Goal: Task Accomplishment & Management: Manage account settings

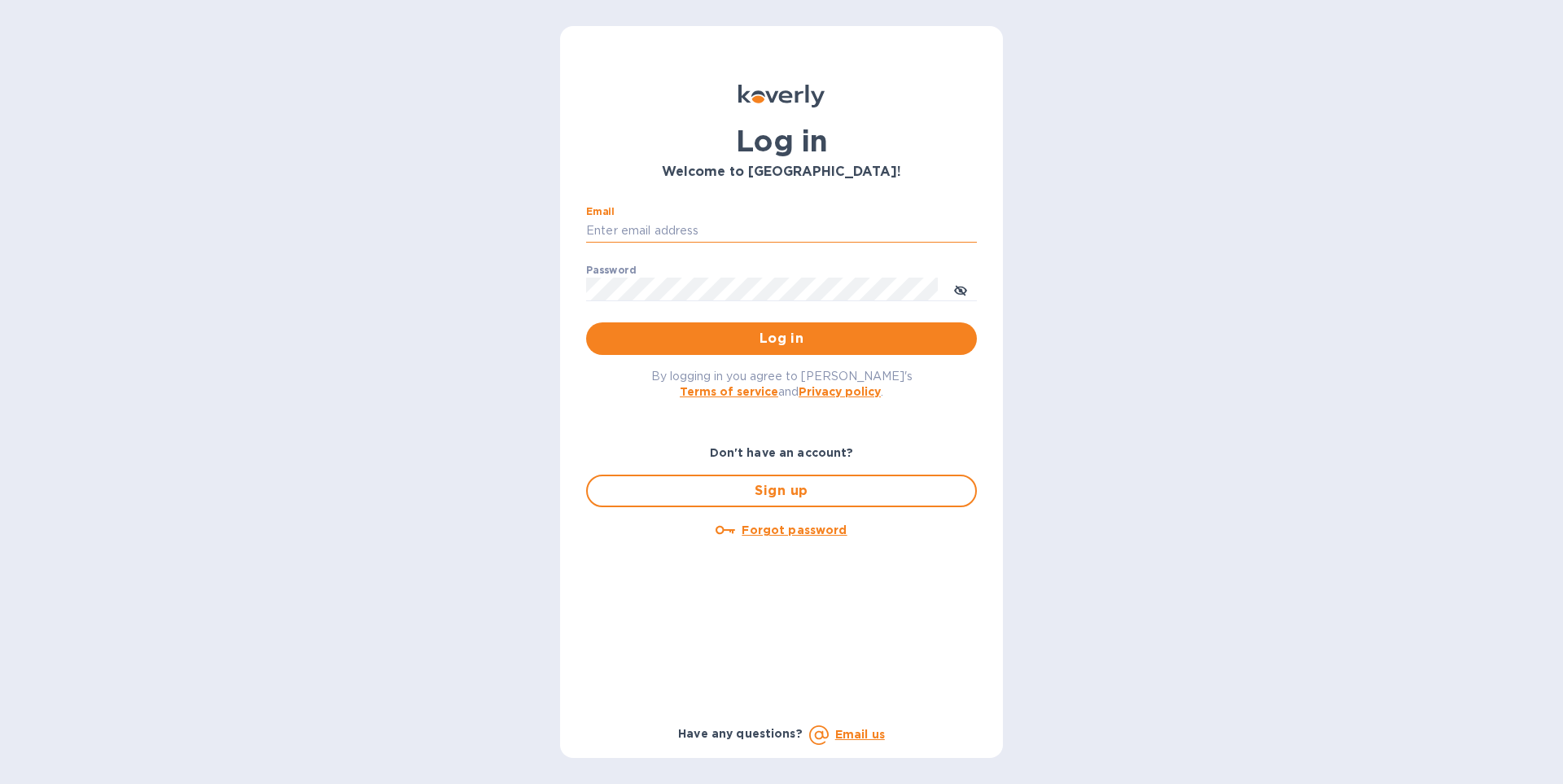
click at [822, 231] on input "Email" at bounding box center [781, 231] width 391 height 24
type input "[EMAIL_ADDRESS][DOMAIN_NAME]"
click at [586, 322] on button "Log in" at bounding box center [781, 338] width 391 height 32
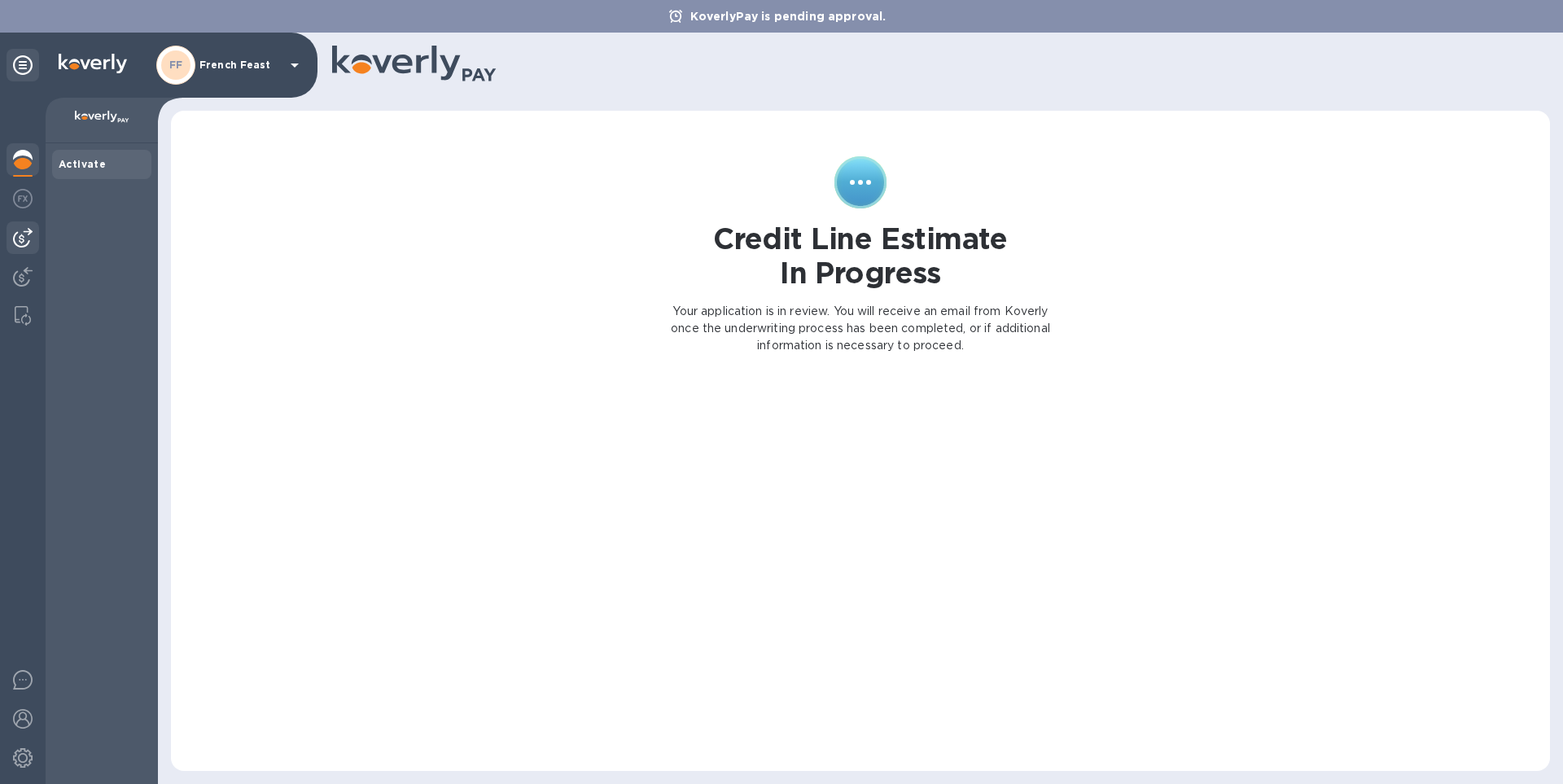
click at [24, 239] on img at bounding box center [22, 237] width 19 height 19
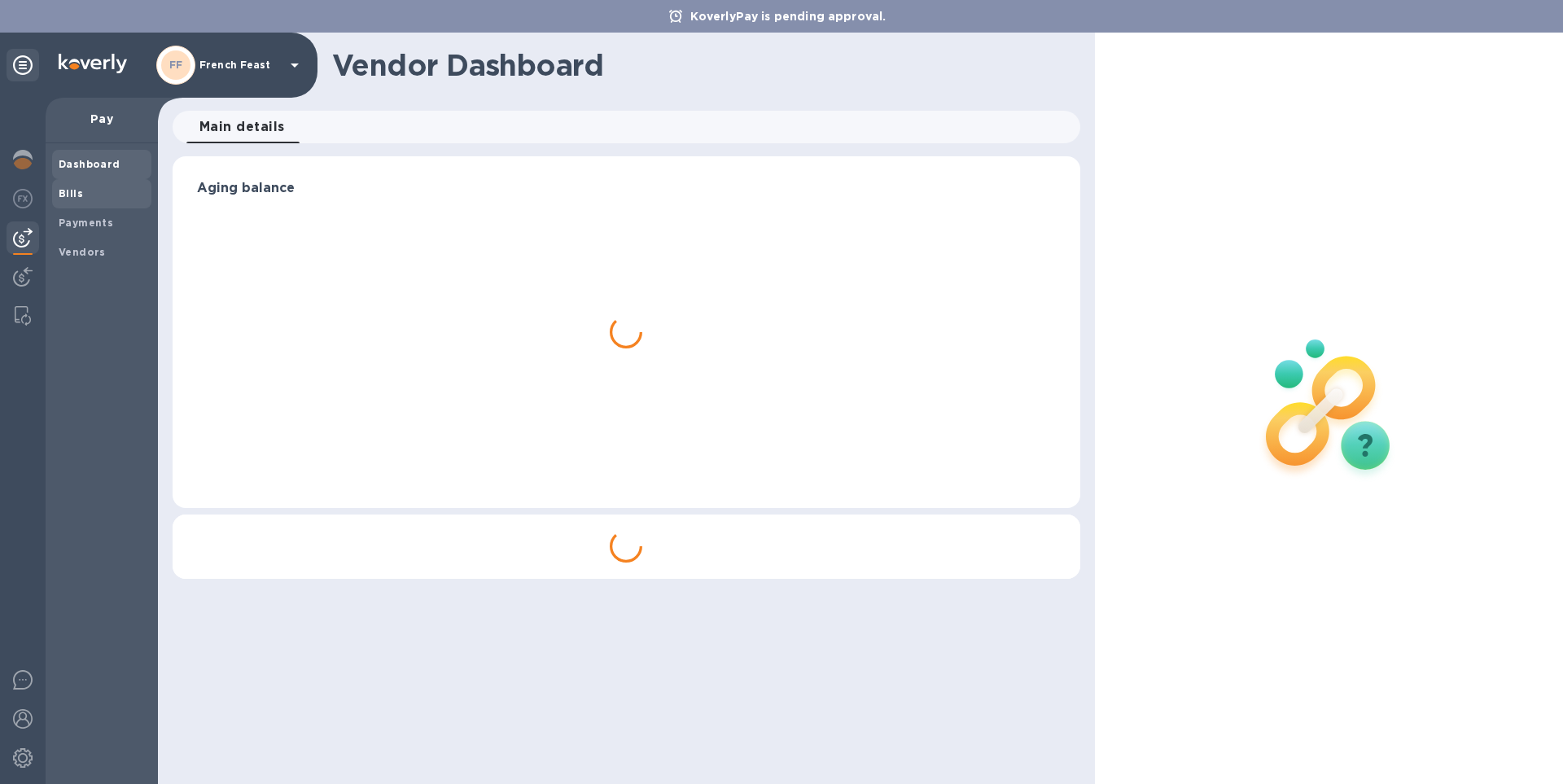
click at [72, 199] on b "Bills" at bounding box center [70, 193] width 24 height 12
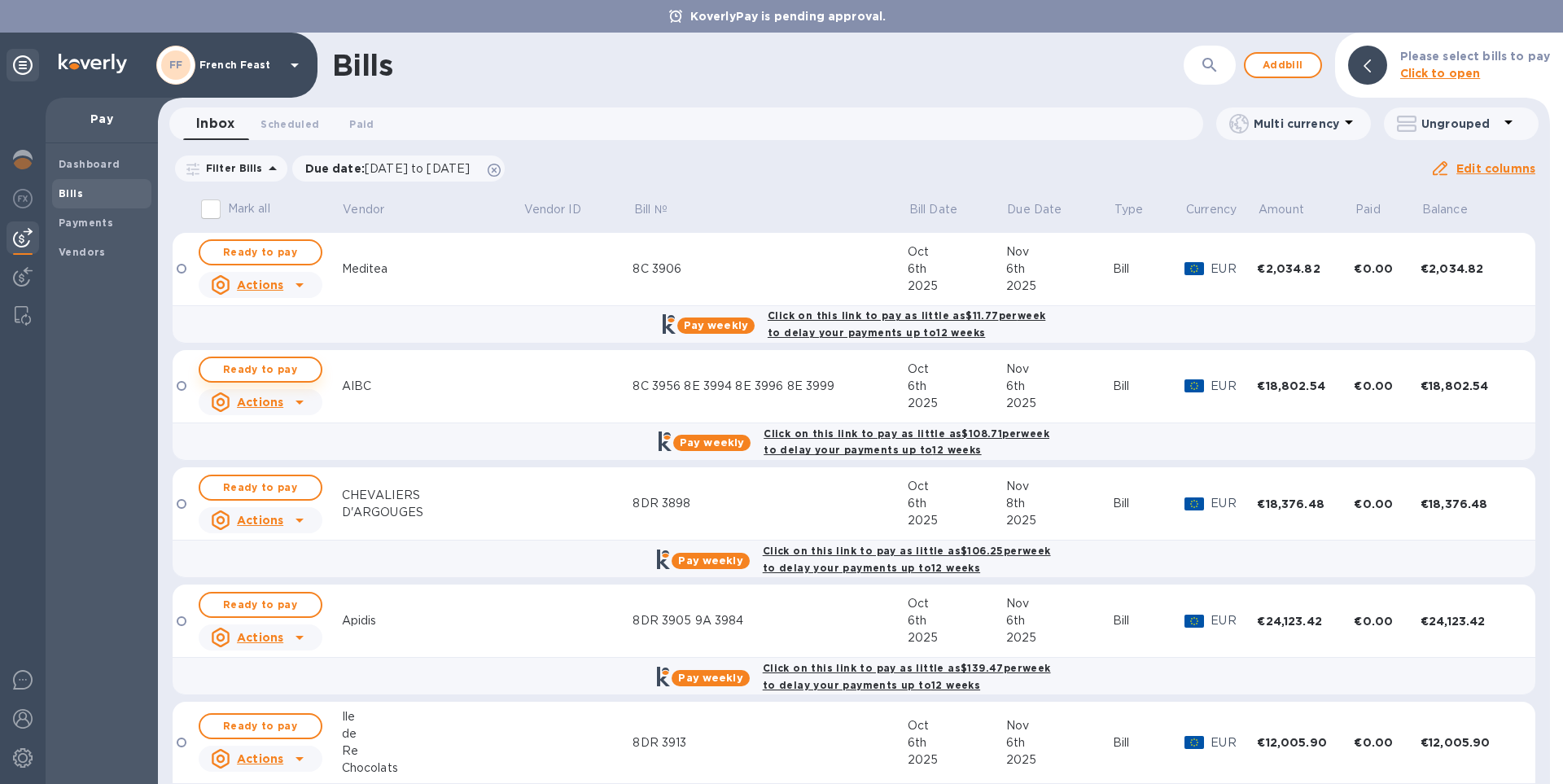
click at [265, 363] on span "Ready to pay" at bounding box center [260, 368] width 94 height 19
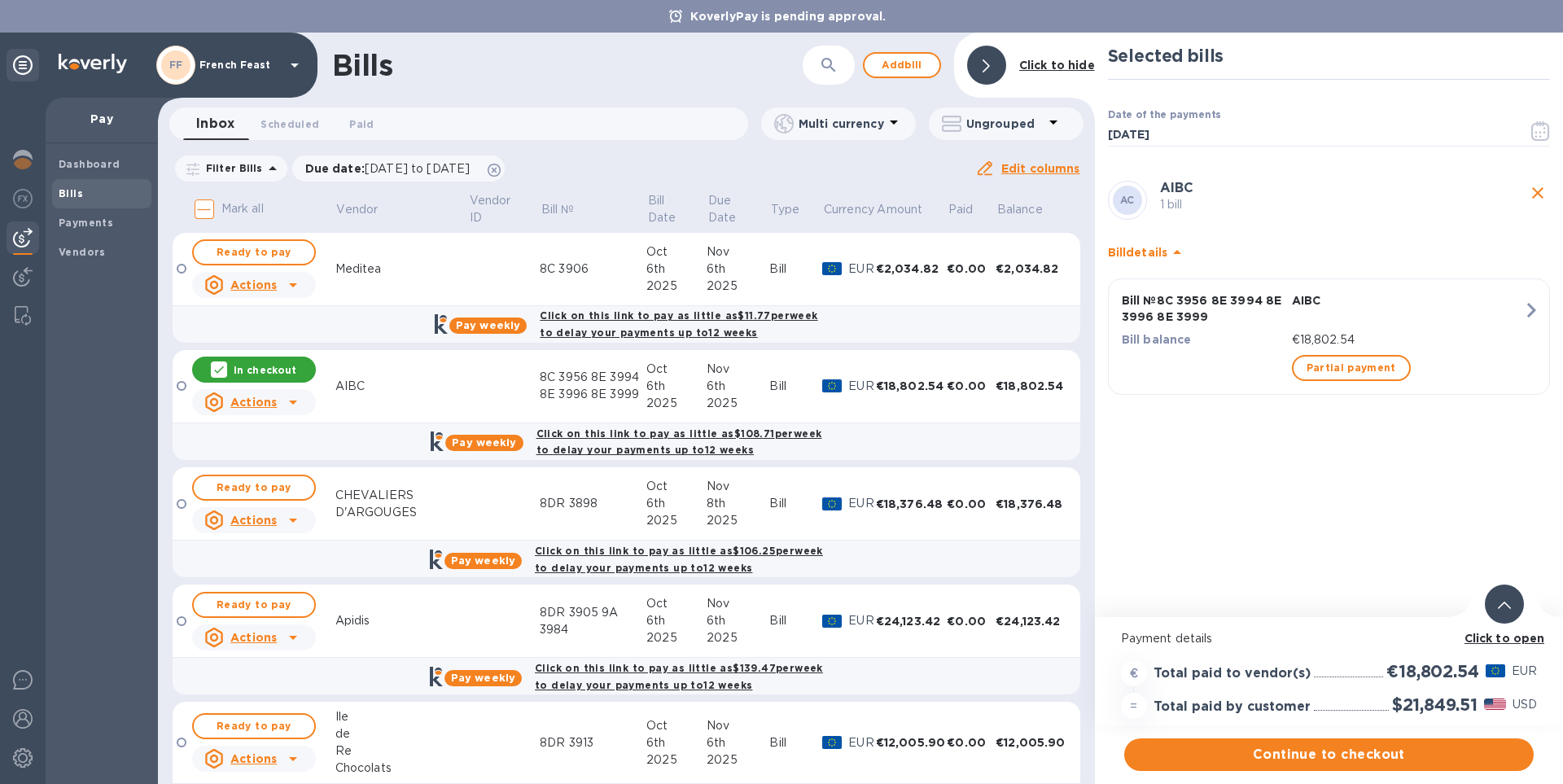
click at [1496, 638] on b "Click to open" at bounding box center [1504, 638] width 80 height 13
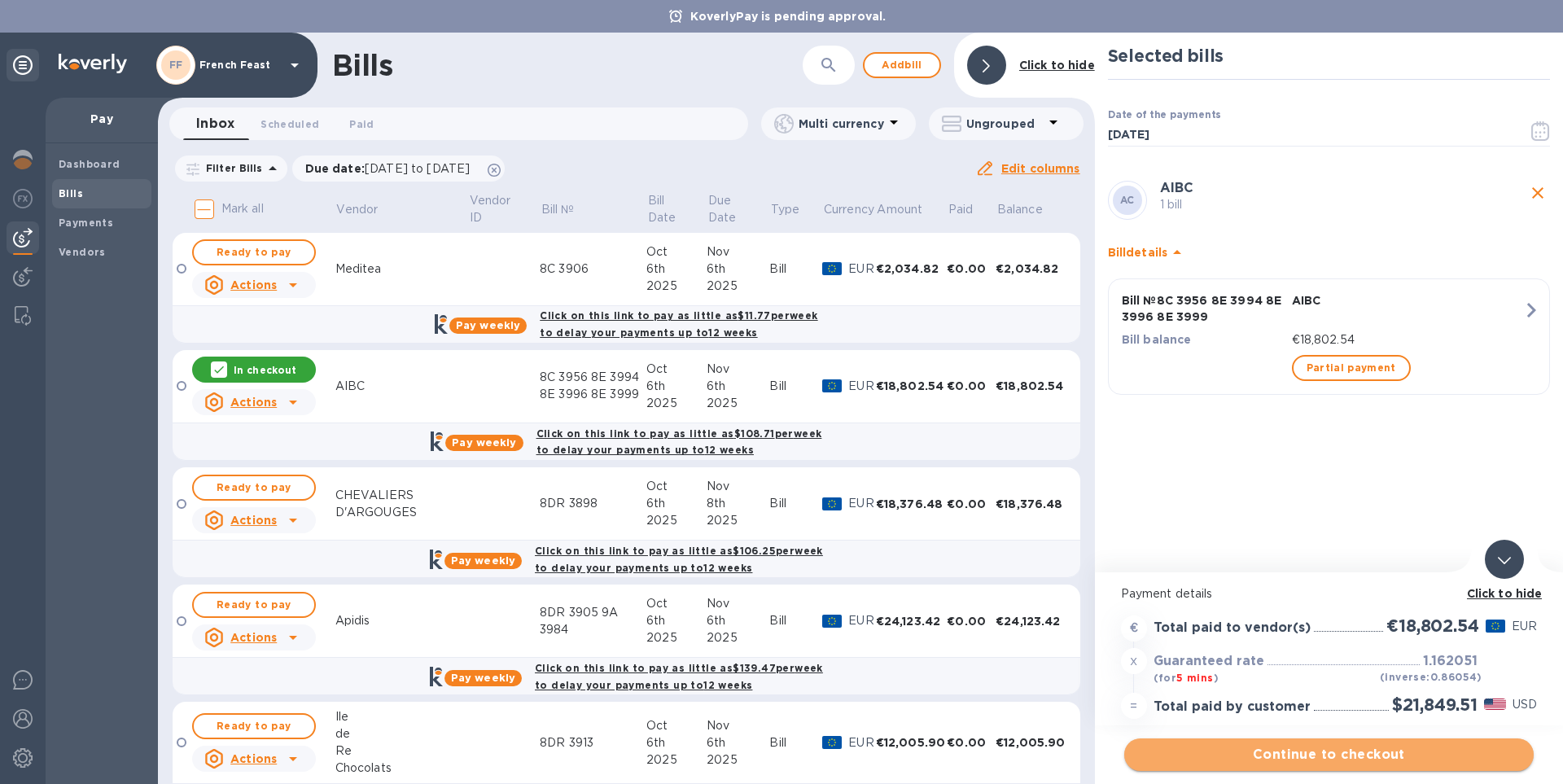
click at [1386, 745] on span "Continue to checkout" at bounding box center [1328, 754] width 383 height 19
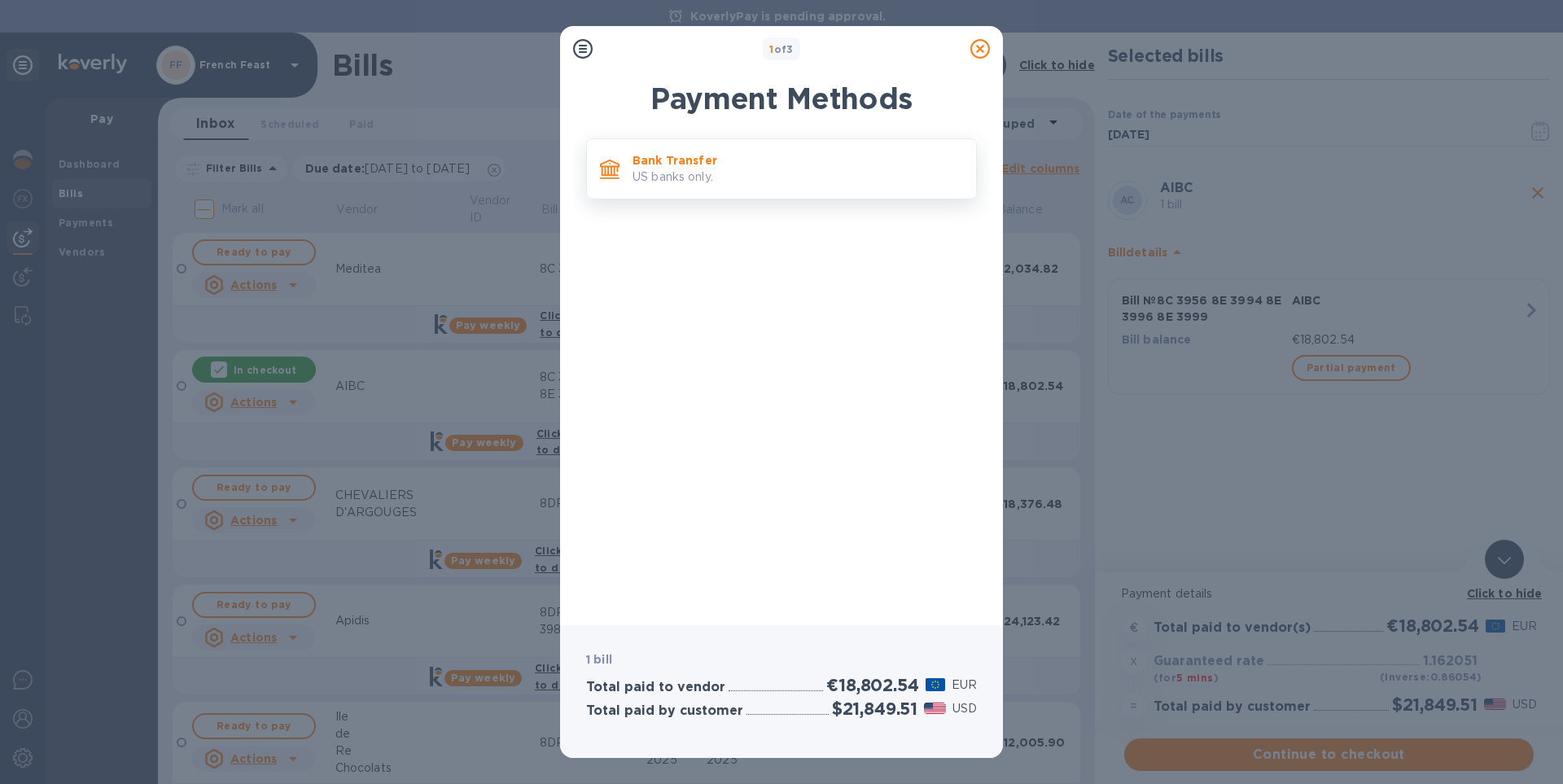
click at [685, 167] on p "Bank Transfer" at bounding box center [798, 161] width 331 height 17
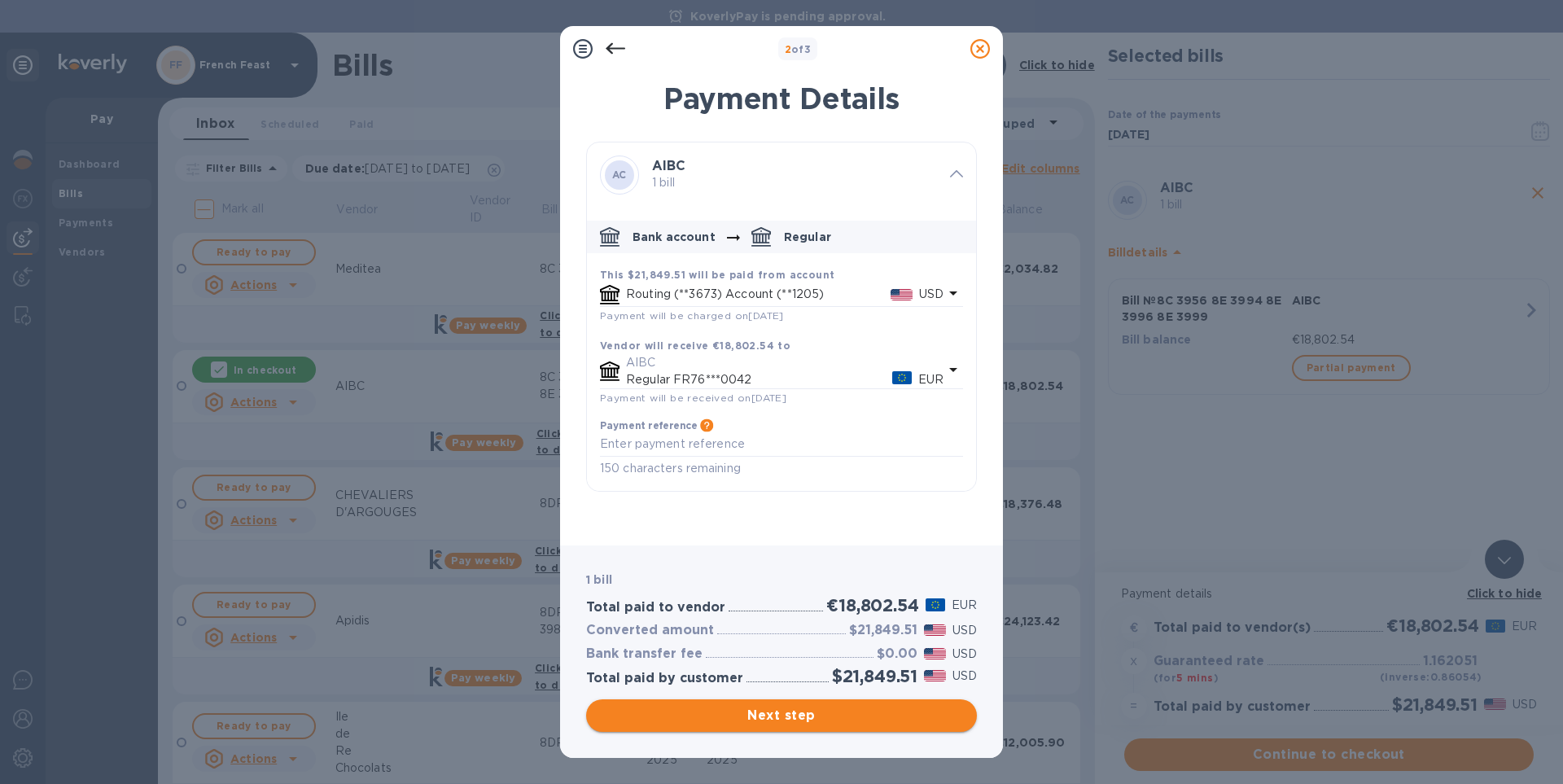
click at [788, 718] on span "Next step" at bounding box center [782, 715] width 365 height 19
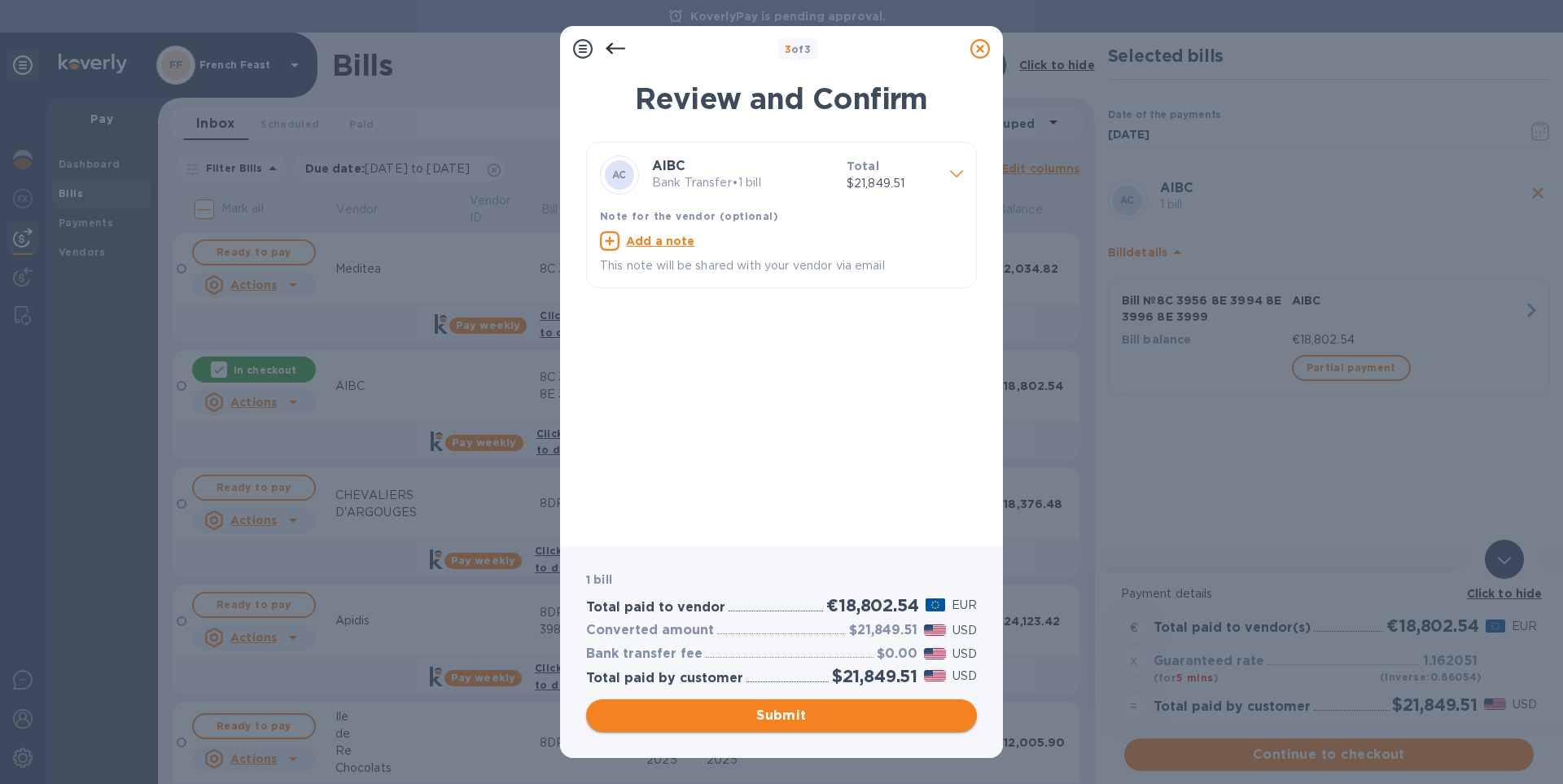
click at [788, 718] on span "Submit" at bounding box center [782, 715] width 365 height 19
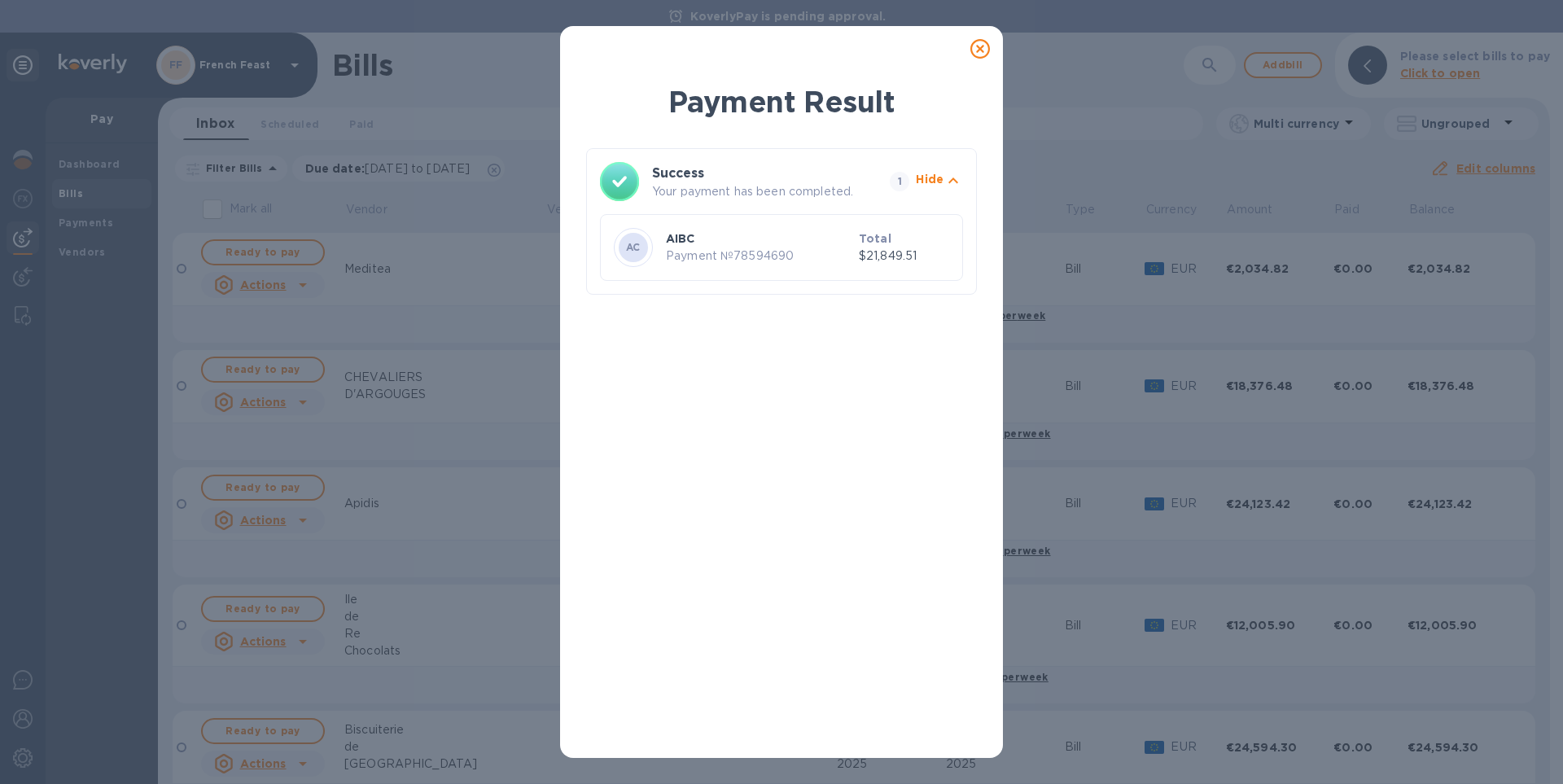
click at [975, 54] on icon at bounding box center [979, 48] width 19 height 19
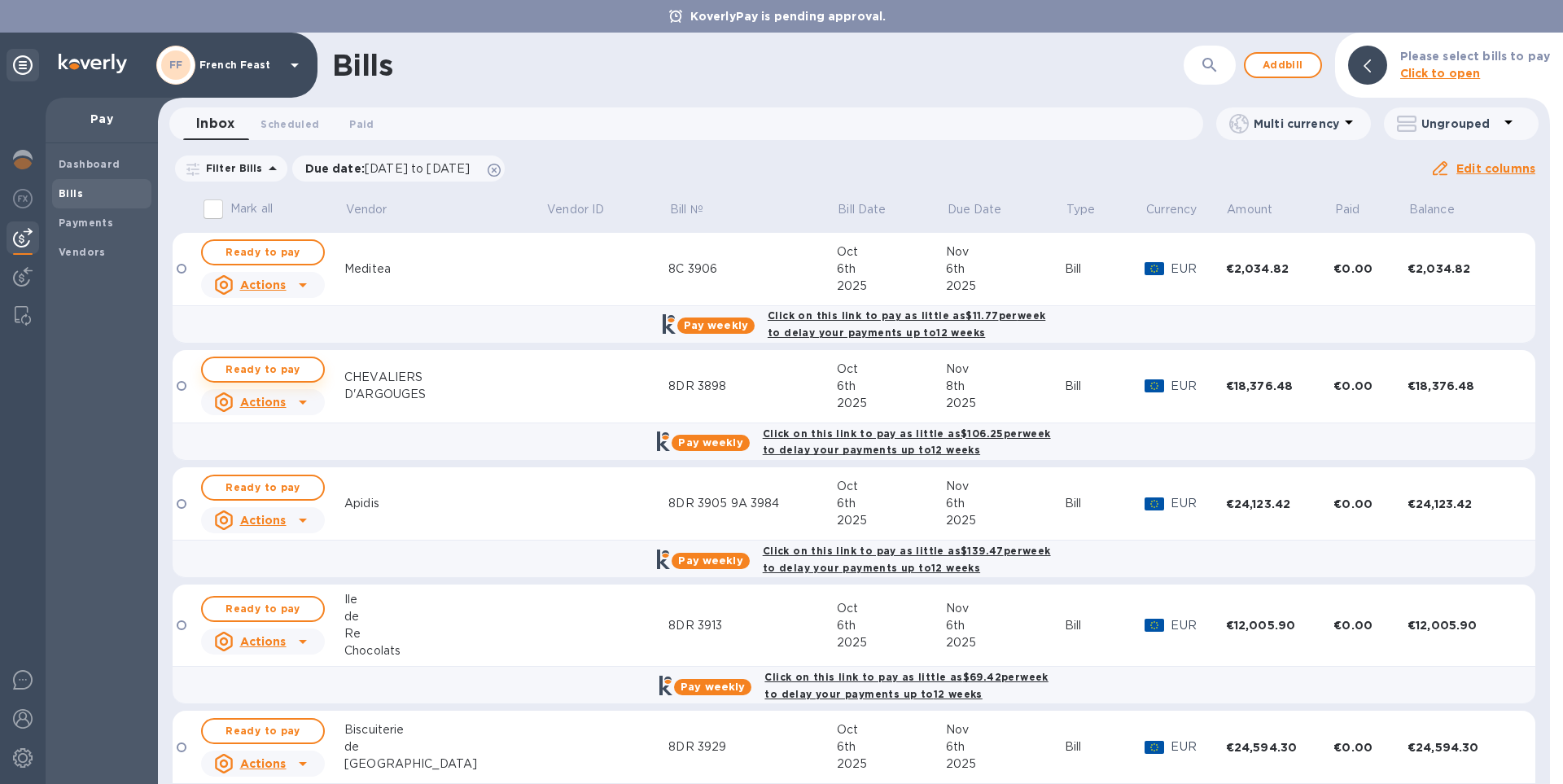
click at [263, 370] on span "Ready to pay" at bounding box center [263, 368] width 94 height 19
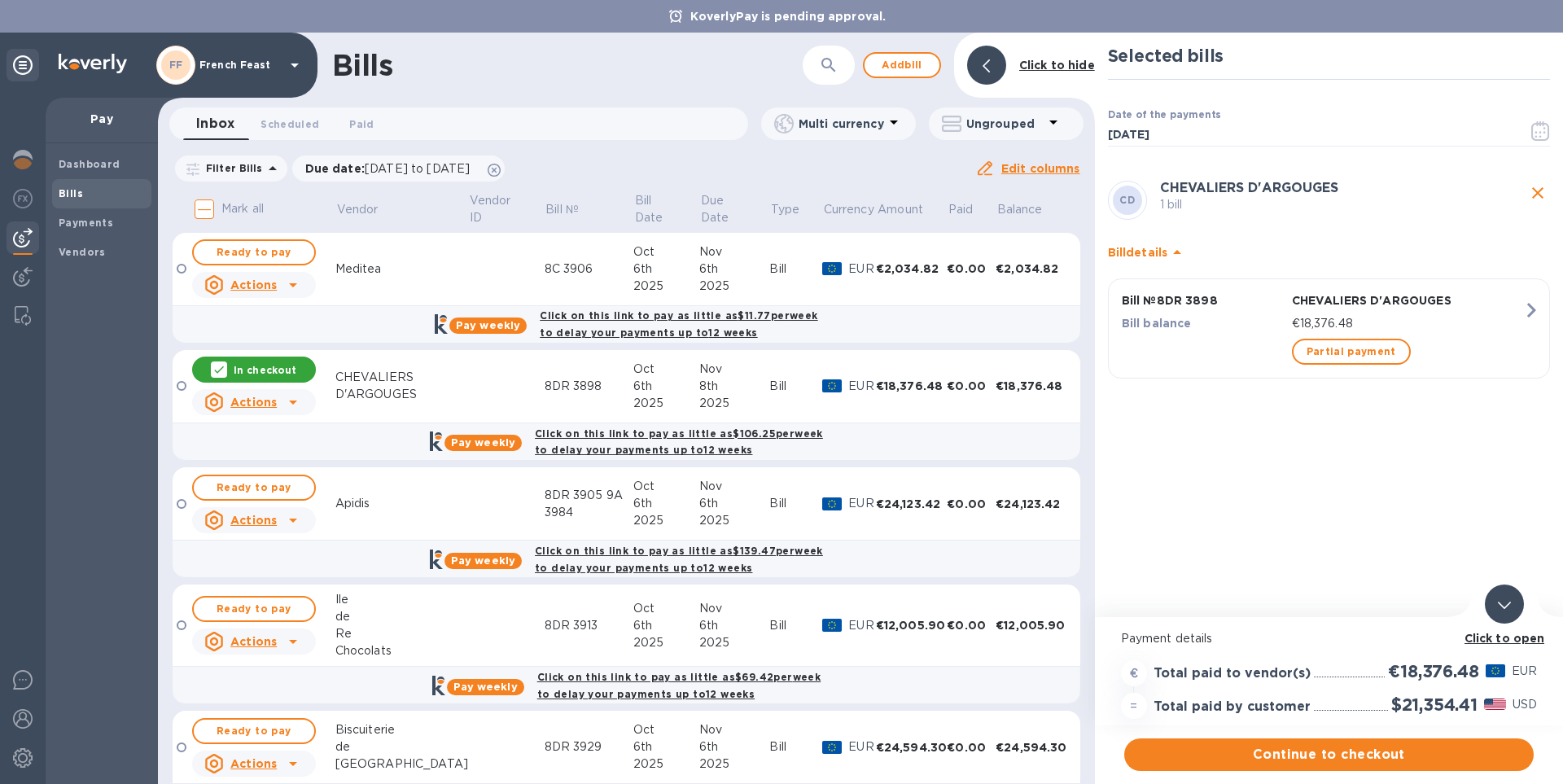
click at [1507, 633] on b "Click to open" at bounding box center [1504, 638] width 80 height 13
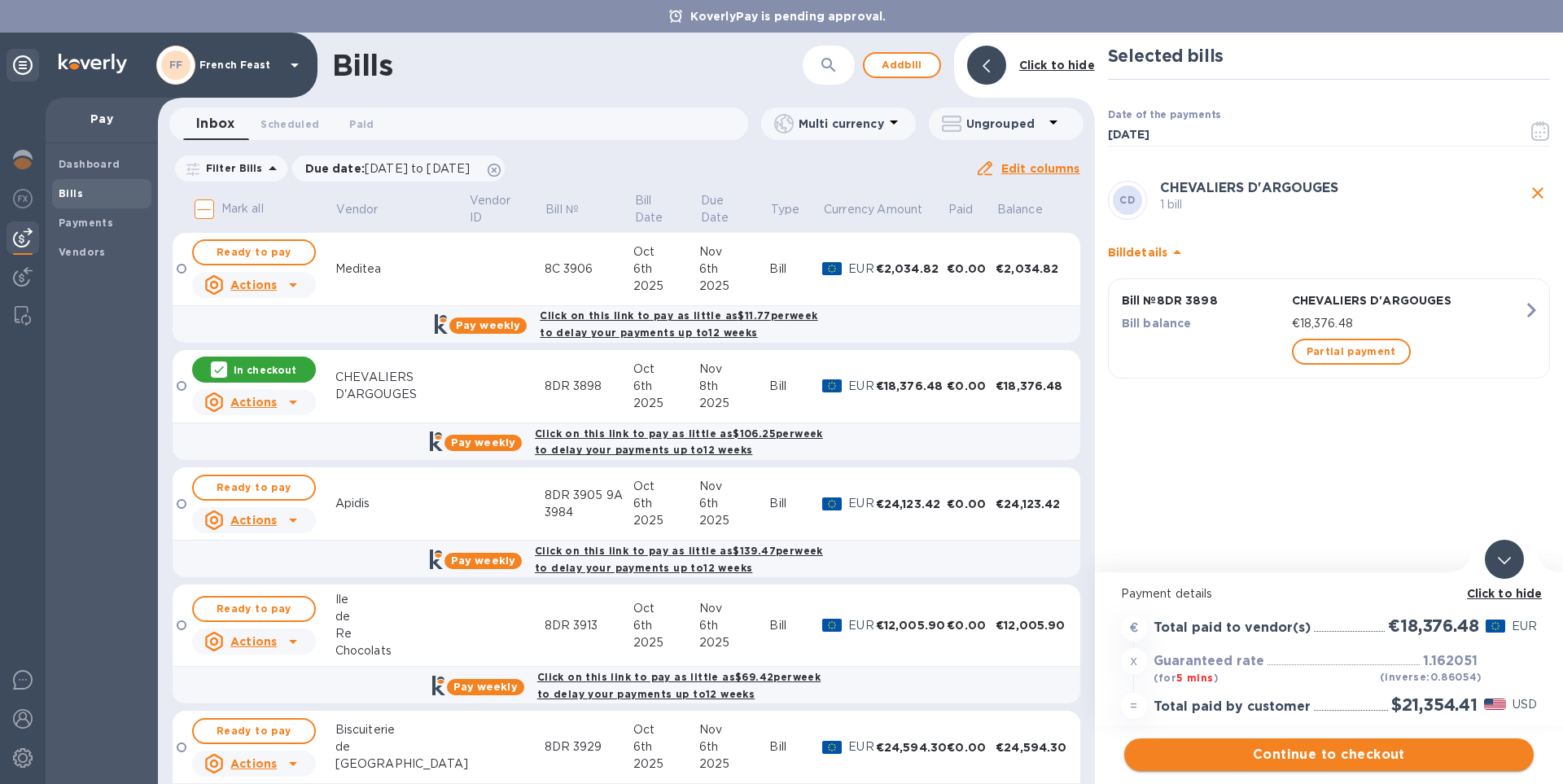
click at [1376, 746] on span "Continue to checkout" at bounding box center [1328, 754] width 383 height 19
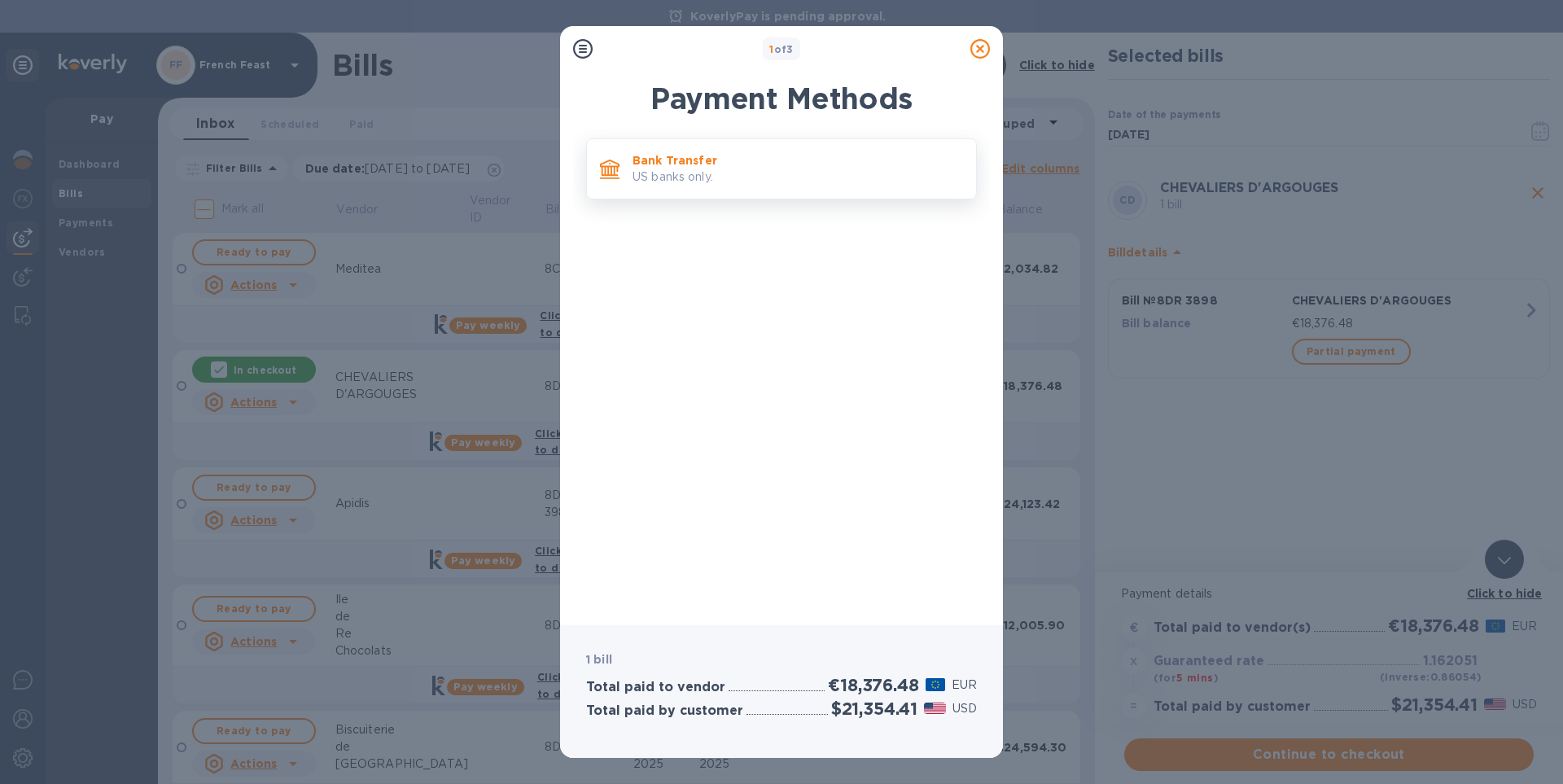
click at [716, 153] on p "Bank Transfer" at bounding box center [798, 161] width 331 height 17
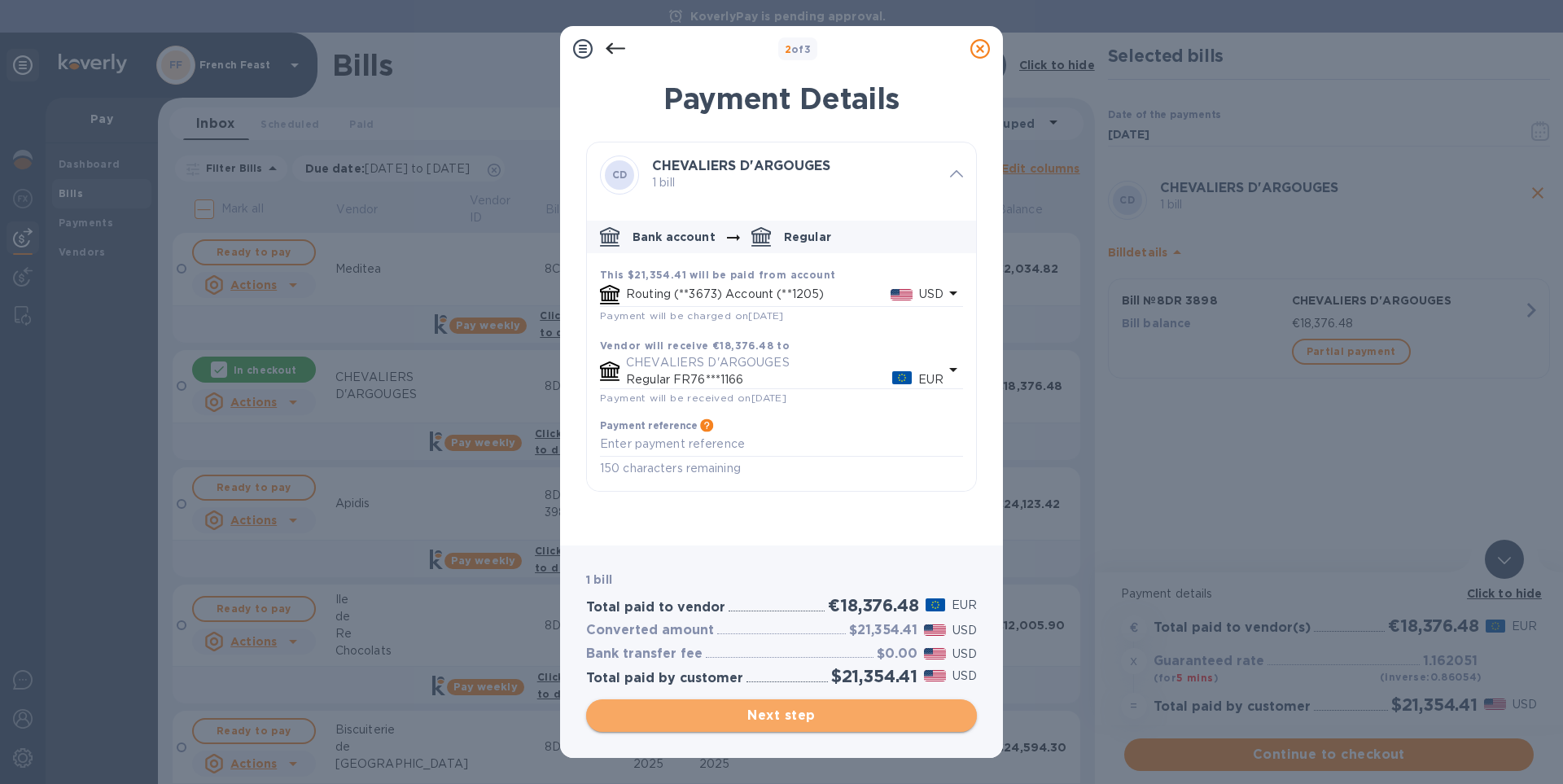
click at [808, 716] on span "Next step" at bounding box center [782, 715] width 365 height 19
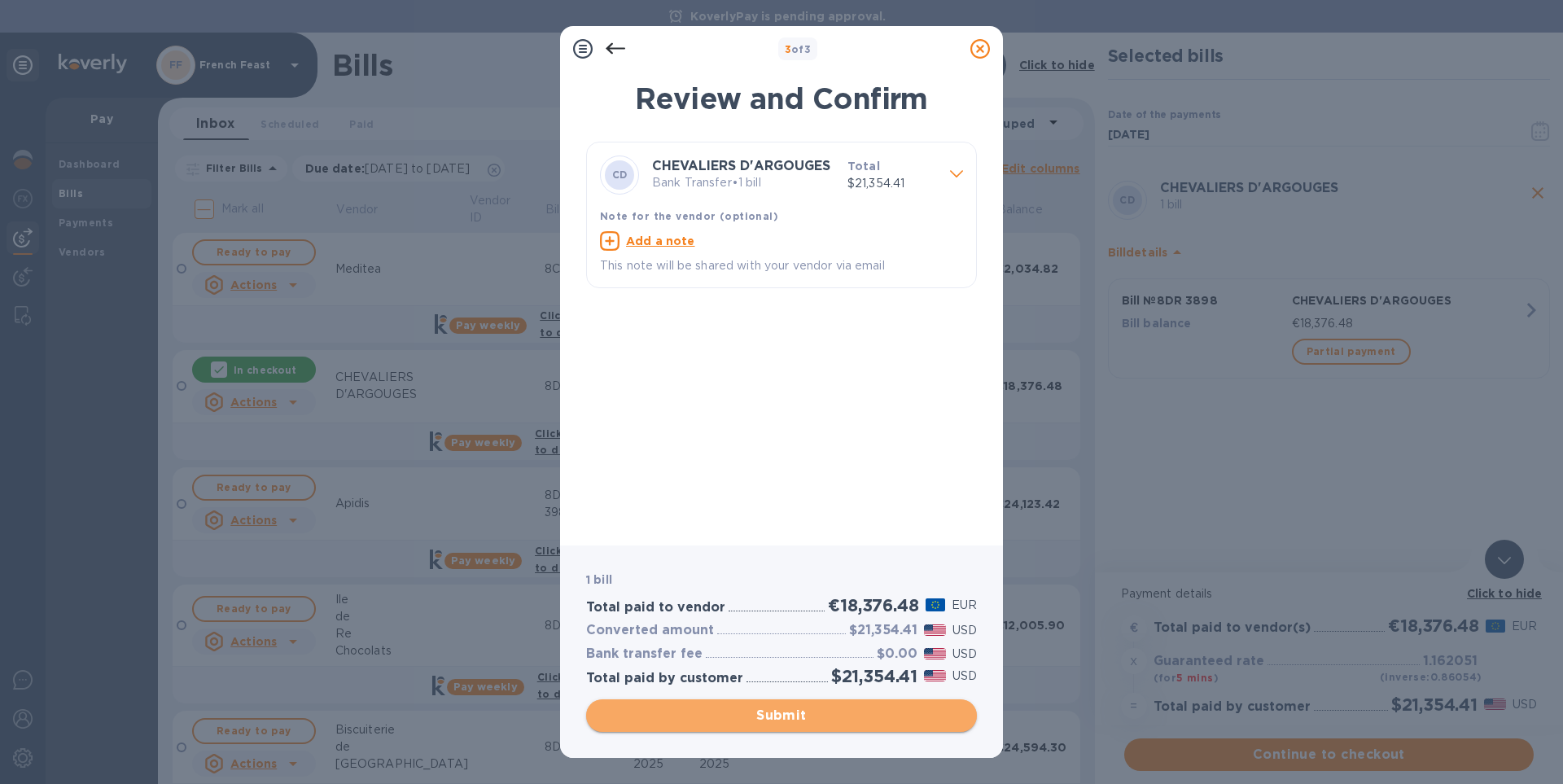
click at [808, 716] on span "Submit" at bounding box center [782, 715] width 365 height 19
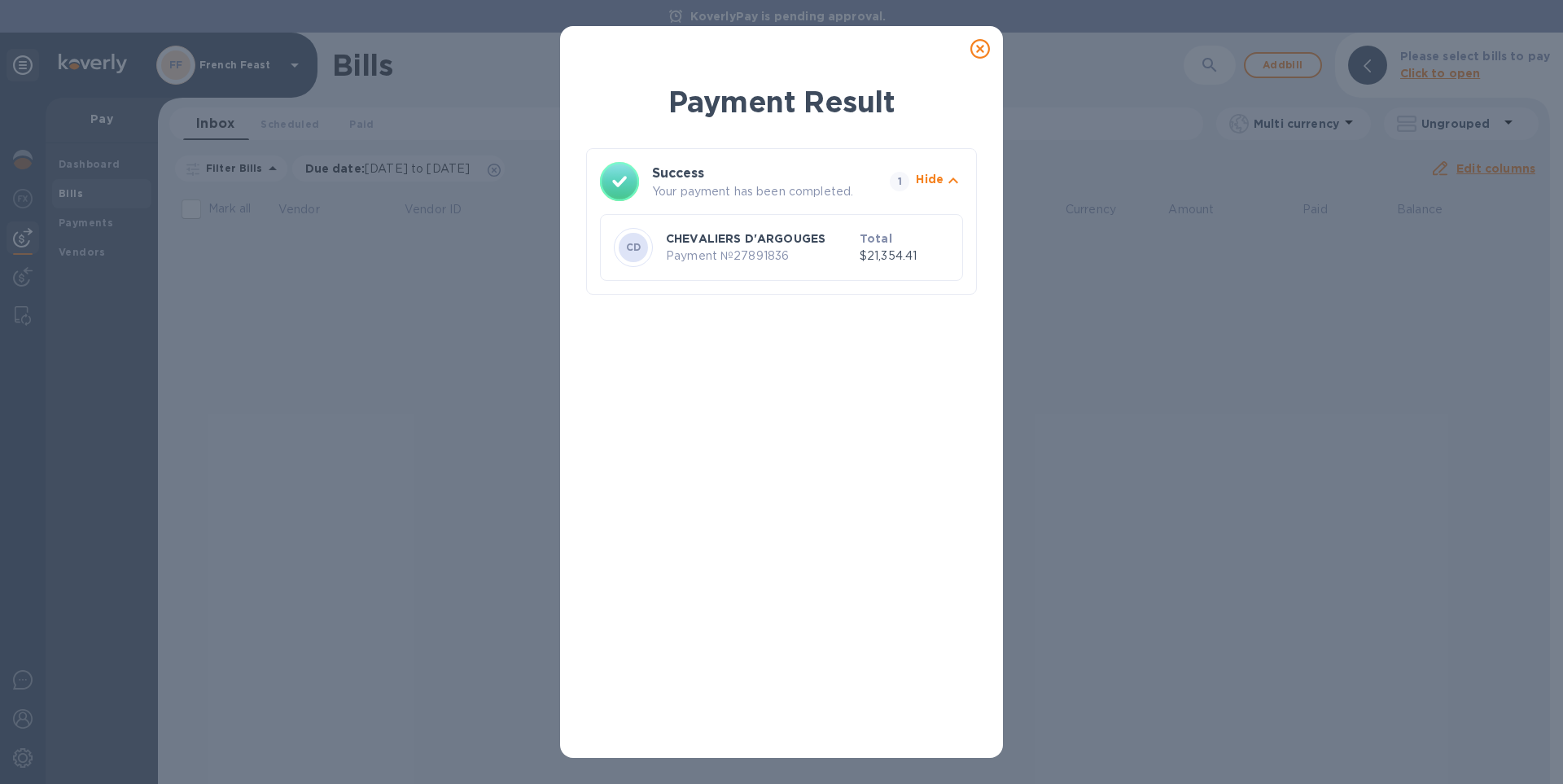
click at [980, 50] on icon at bounding box center [979, 48] width 19 height 19
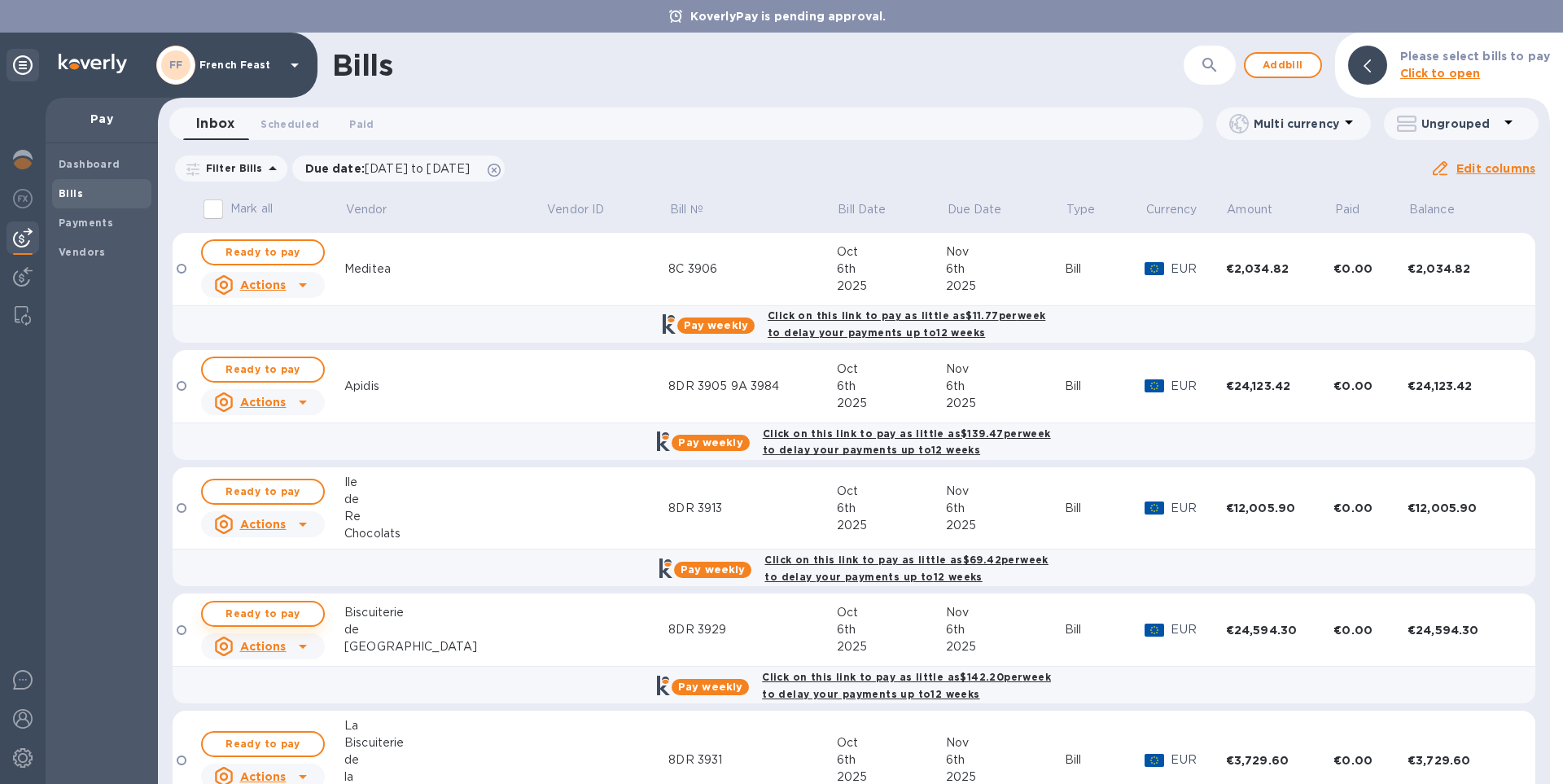
click at [242, 609] on span "Ready to pay" at bounding box center [263, 613] width 94 height 19
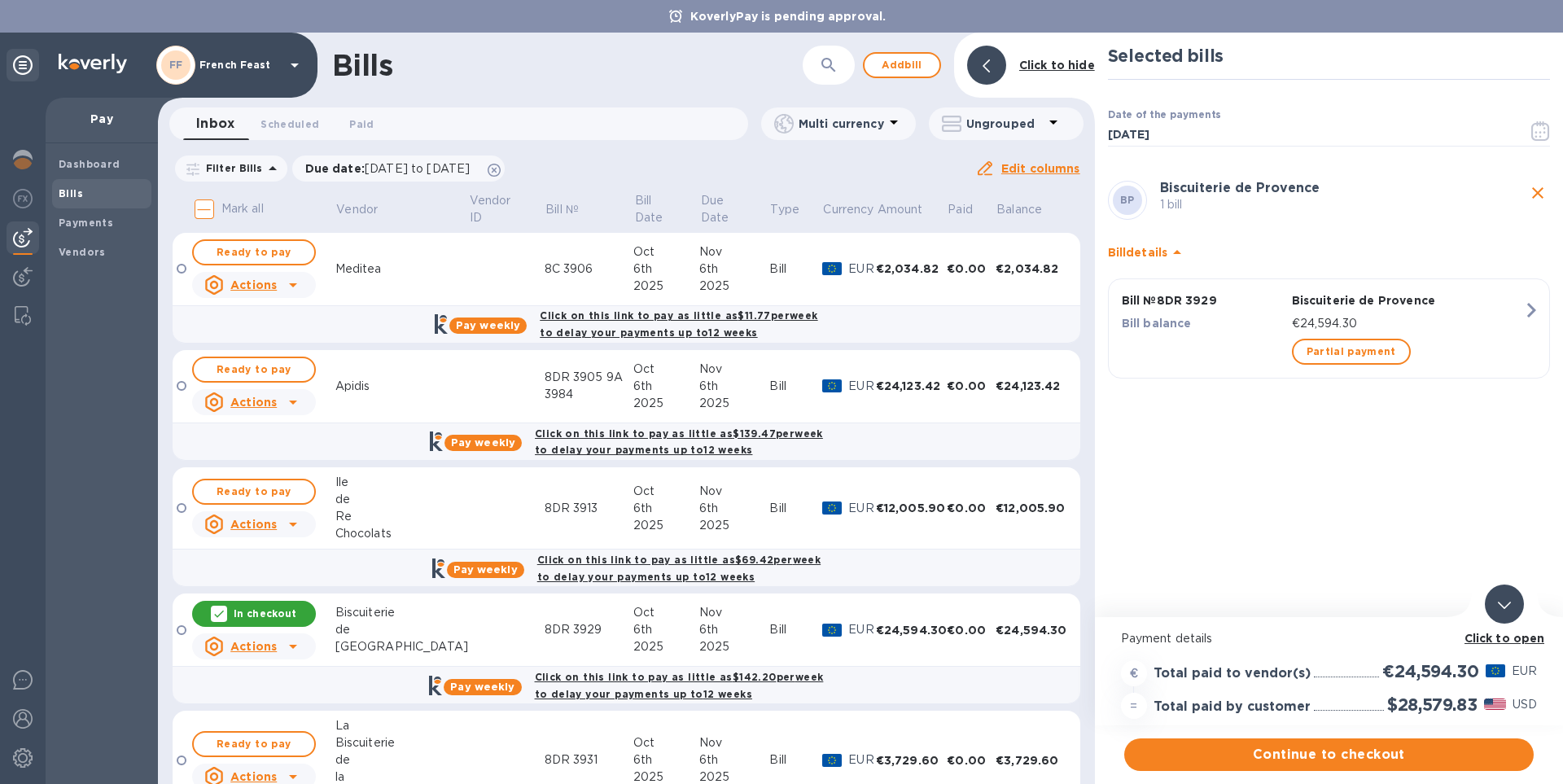
click at [1482, 642] on b "Click to open" at bounding box center [1504, 638] width 80 height 13
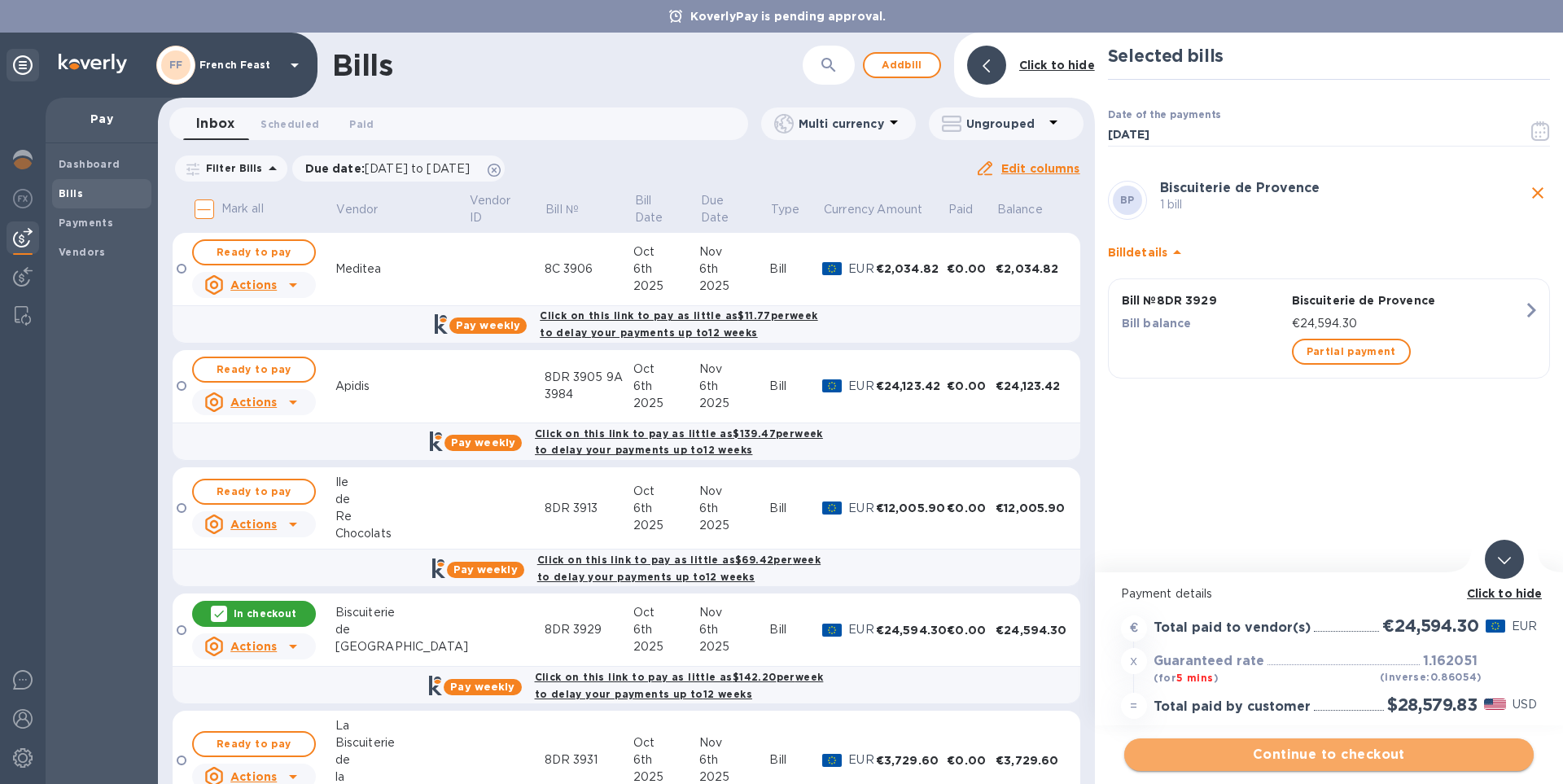
click at [1365, 747] on span "Continue to checkout" at bounding box center [1328, 754] width 383 height 19
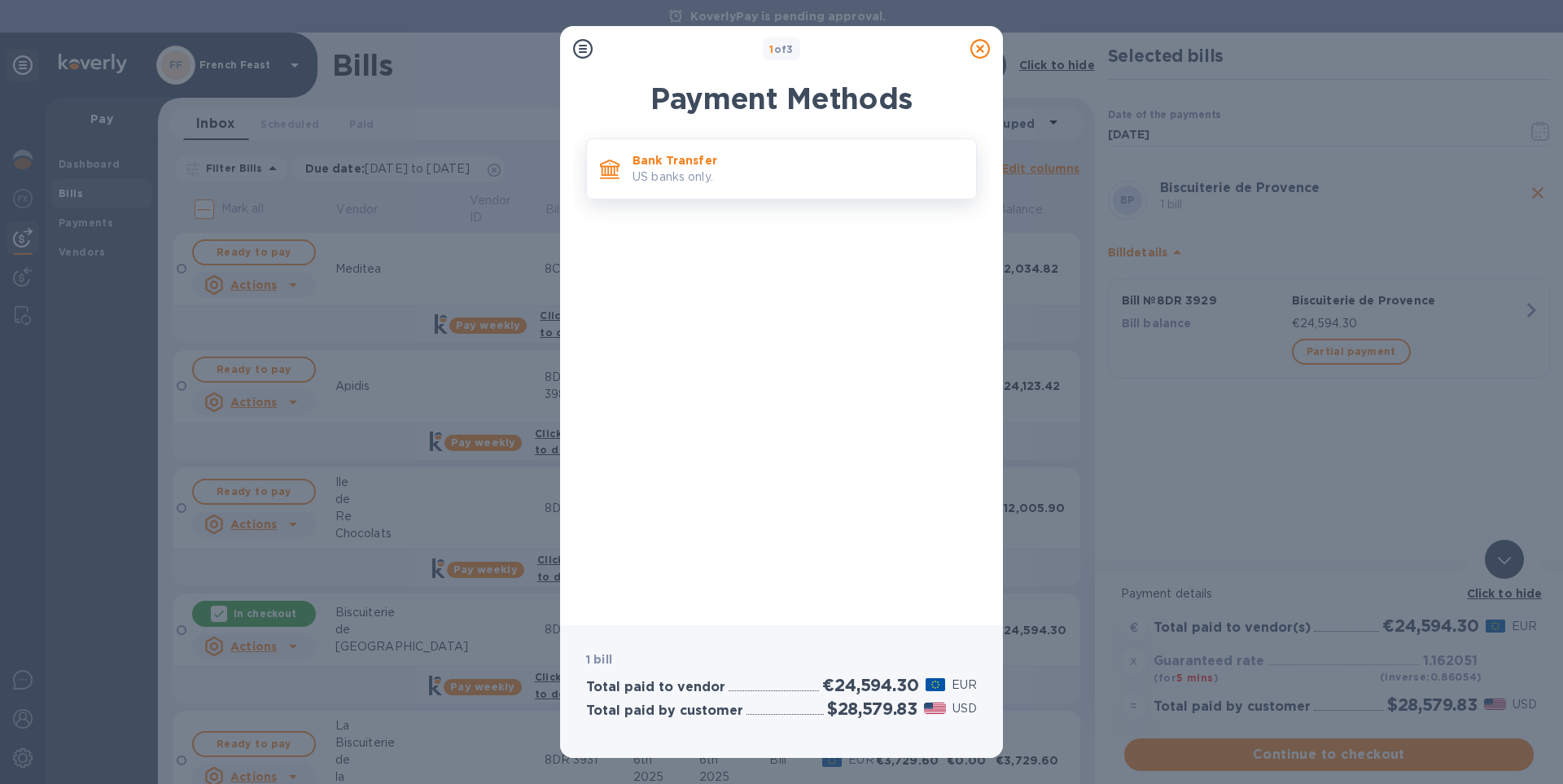
click at [680, 174] on p "US banks only." at bounding box center [798, 176] width 331 height 18
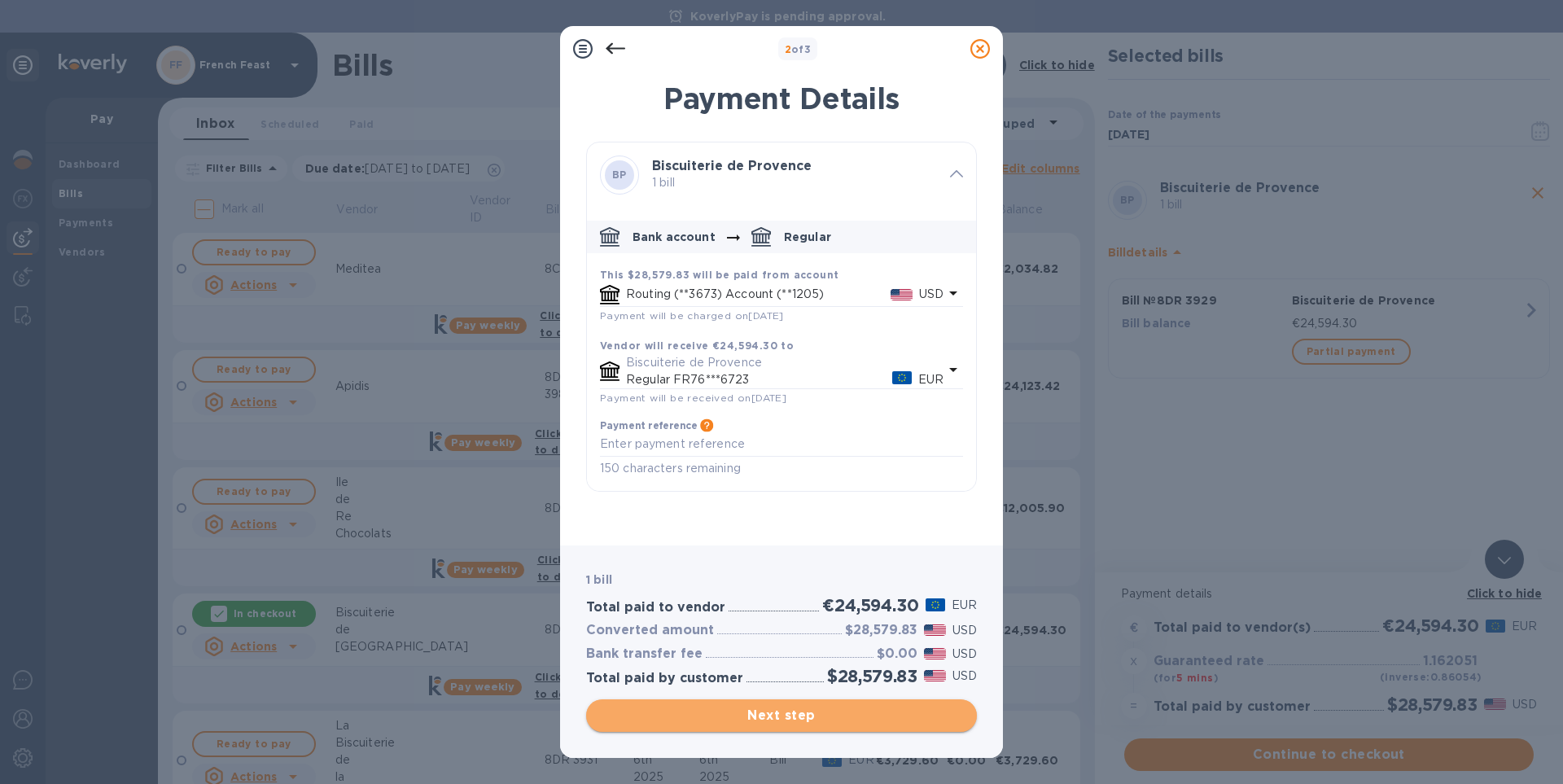
click at [804, 717] on span "Next step" at bounding box center [782, 715] width 365 height 19
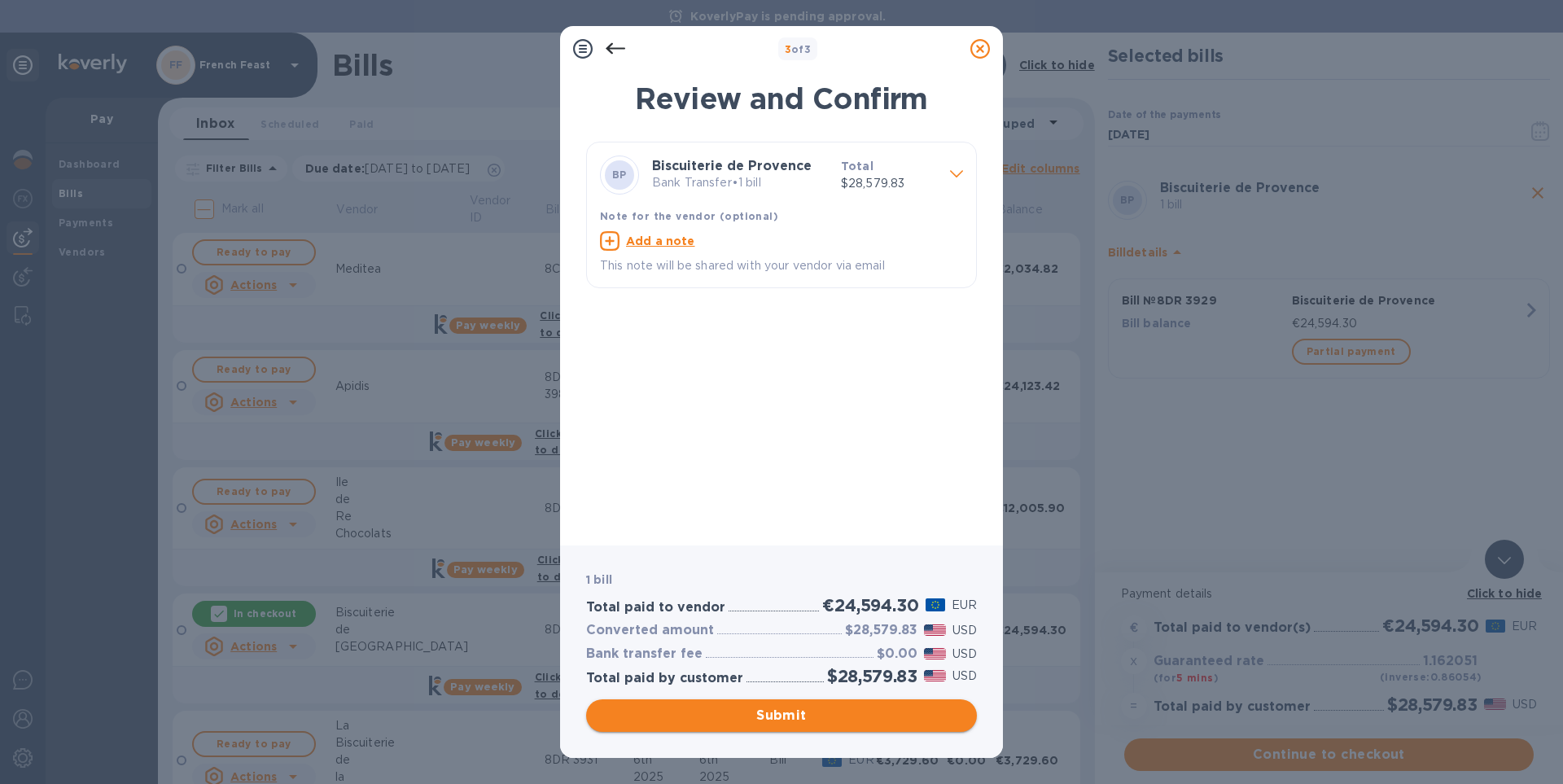
click at [804, 717] on span "Submit" at bounding box center [782, 715] width 365 height 19
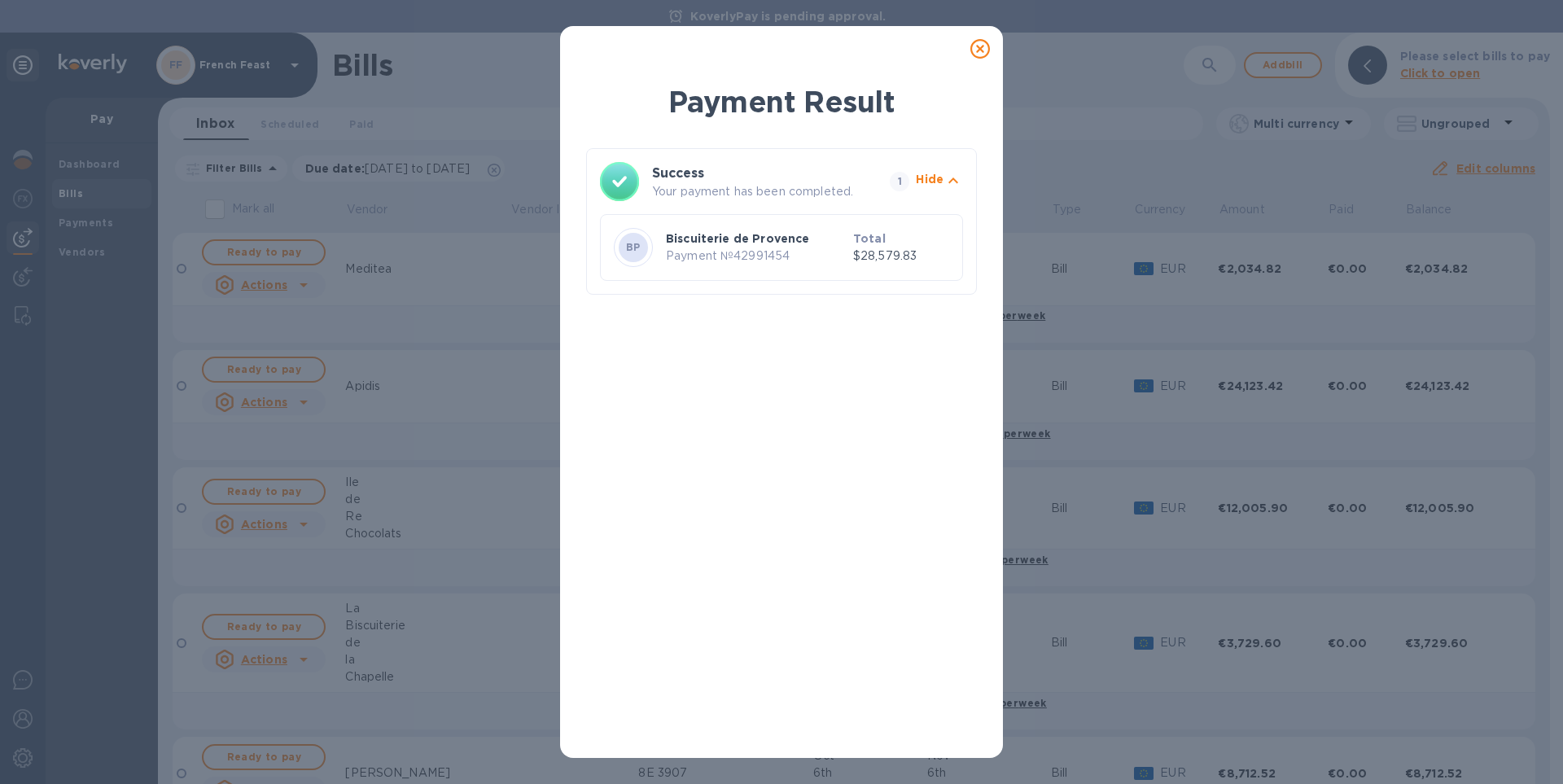
click at [985, 51] on icon at bounding box center [979, 48] width 19 height 19
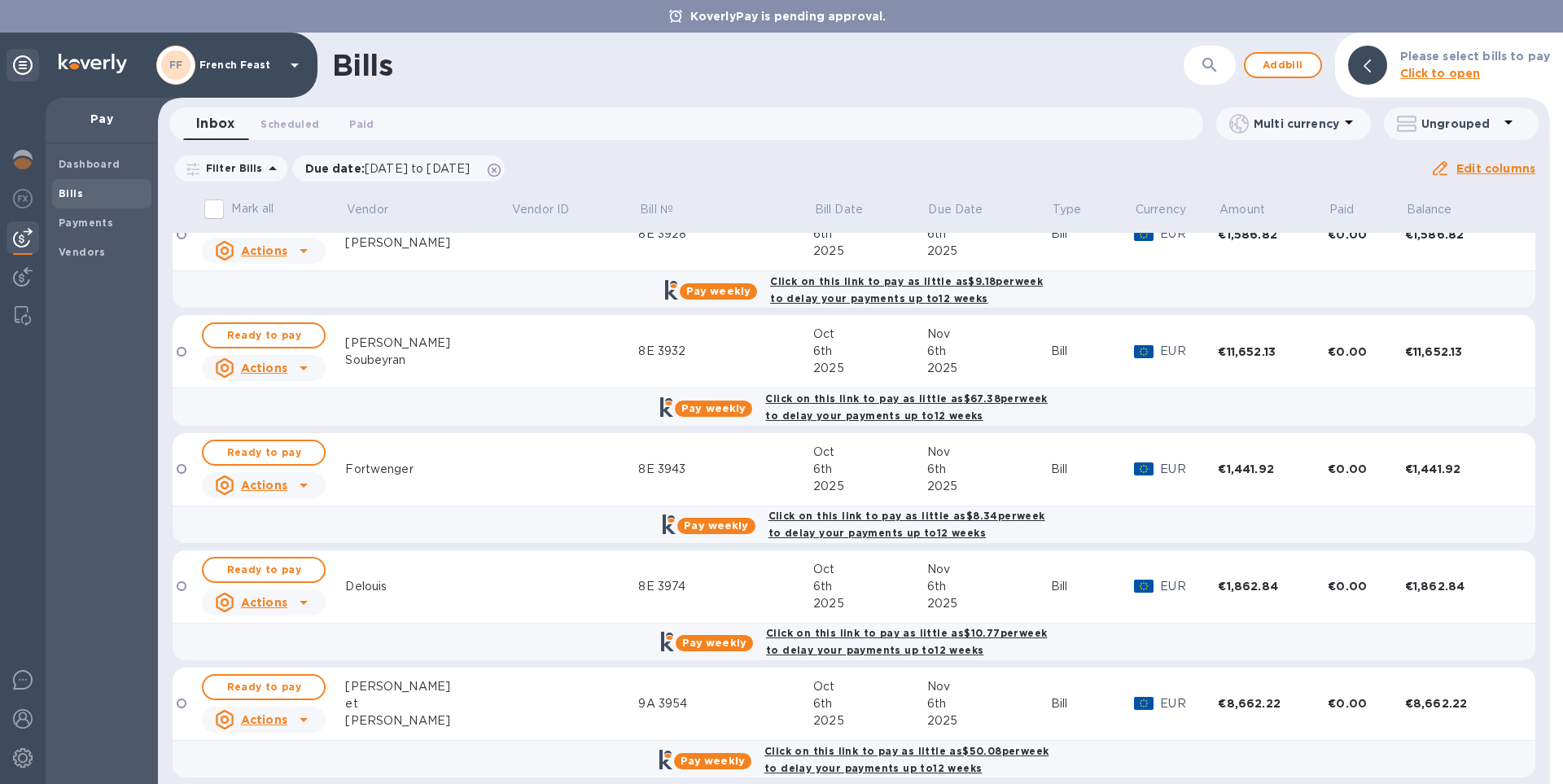
scroll to position [1034, 0]
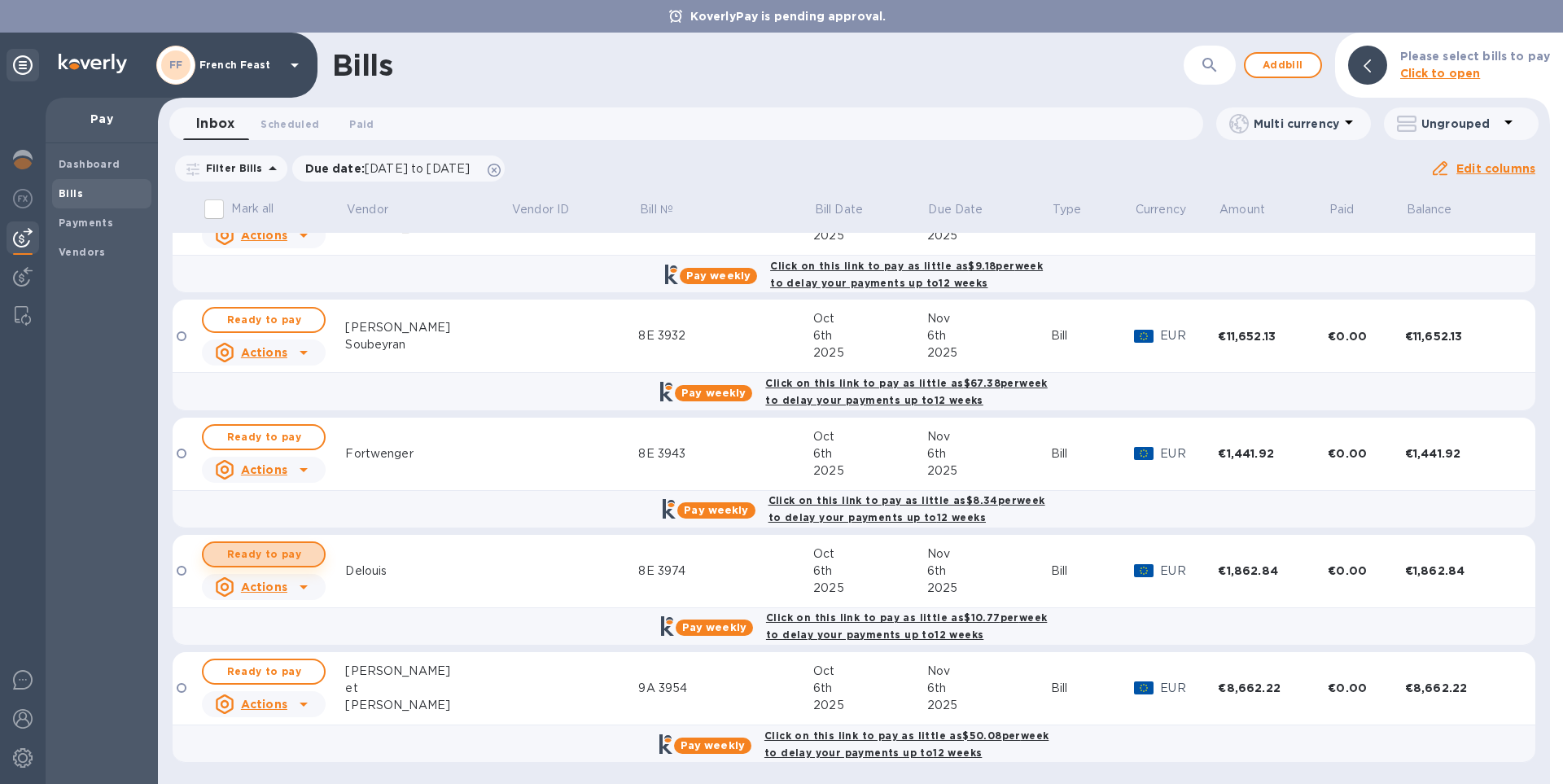
click at [264, 551] on span "Ready to pay" at bounding box center [263, 554] width 94 height 19
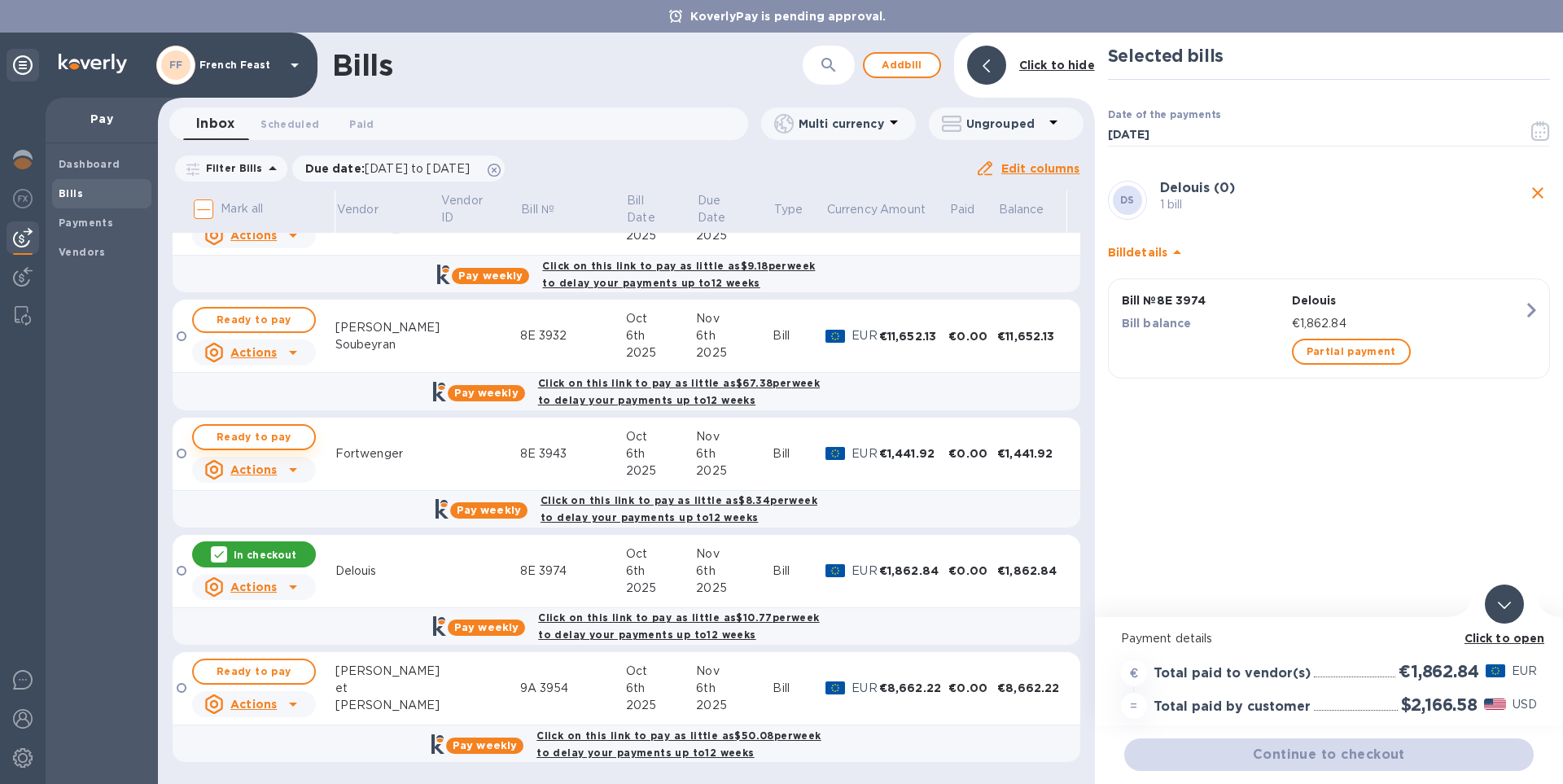
click at [263, 445] on span "Ready to pay" at bounding box center [254, 437] width 94 height 19
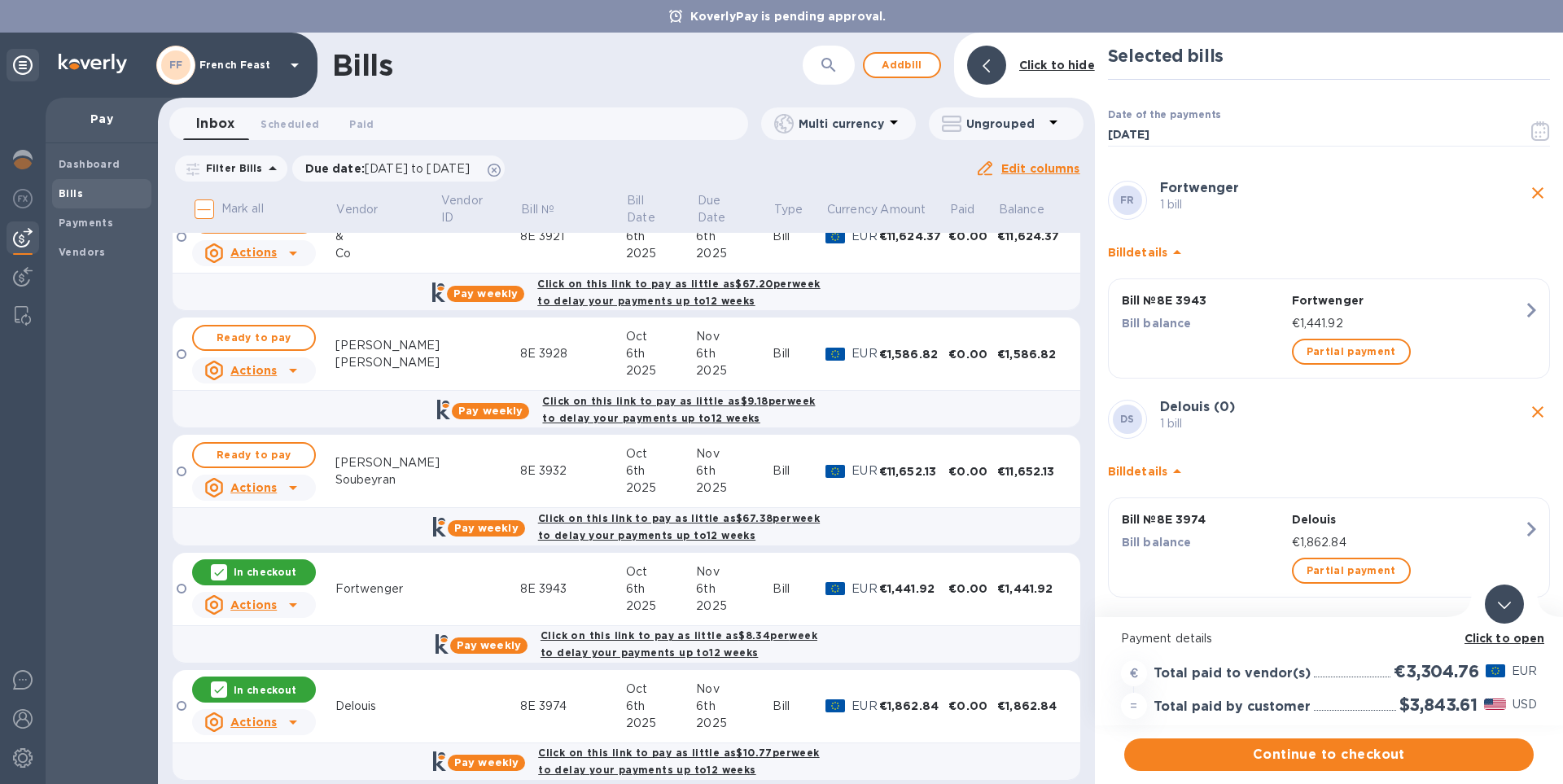
scroll to position [896, 0]
click at [231, 342] on span "Ready to pay" at bounding box center [254, 339] width 94 height 19
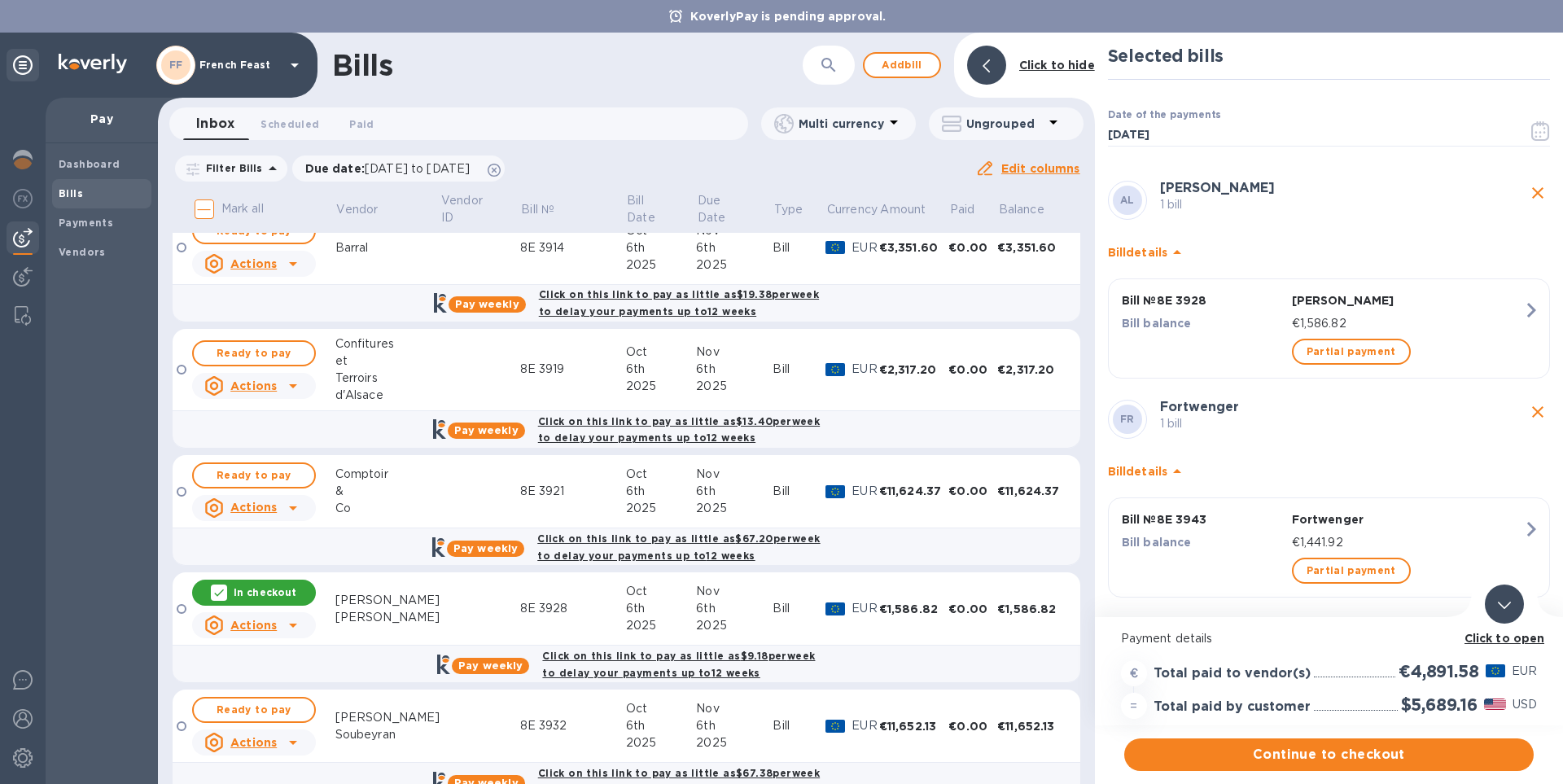
scroll to position [599, 0]
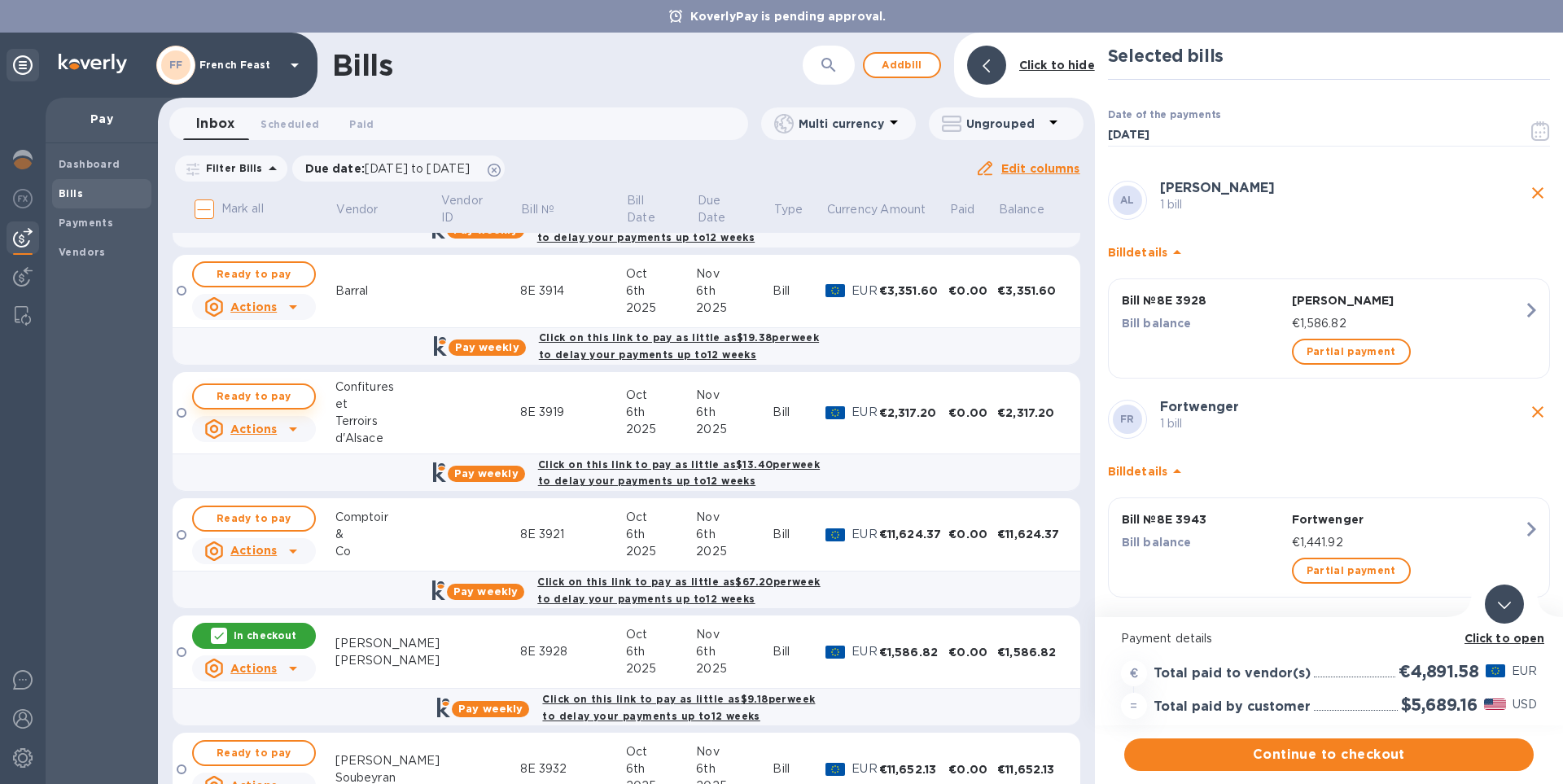
click at [252, 401] on span "Ready to pay" at bounding box center [254, 396] width 94 height 19
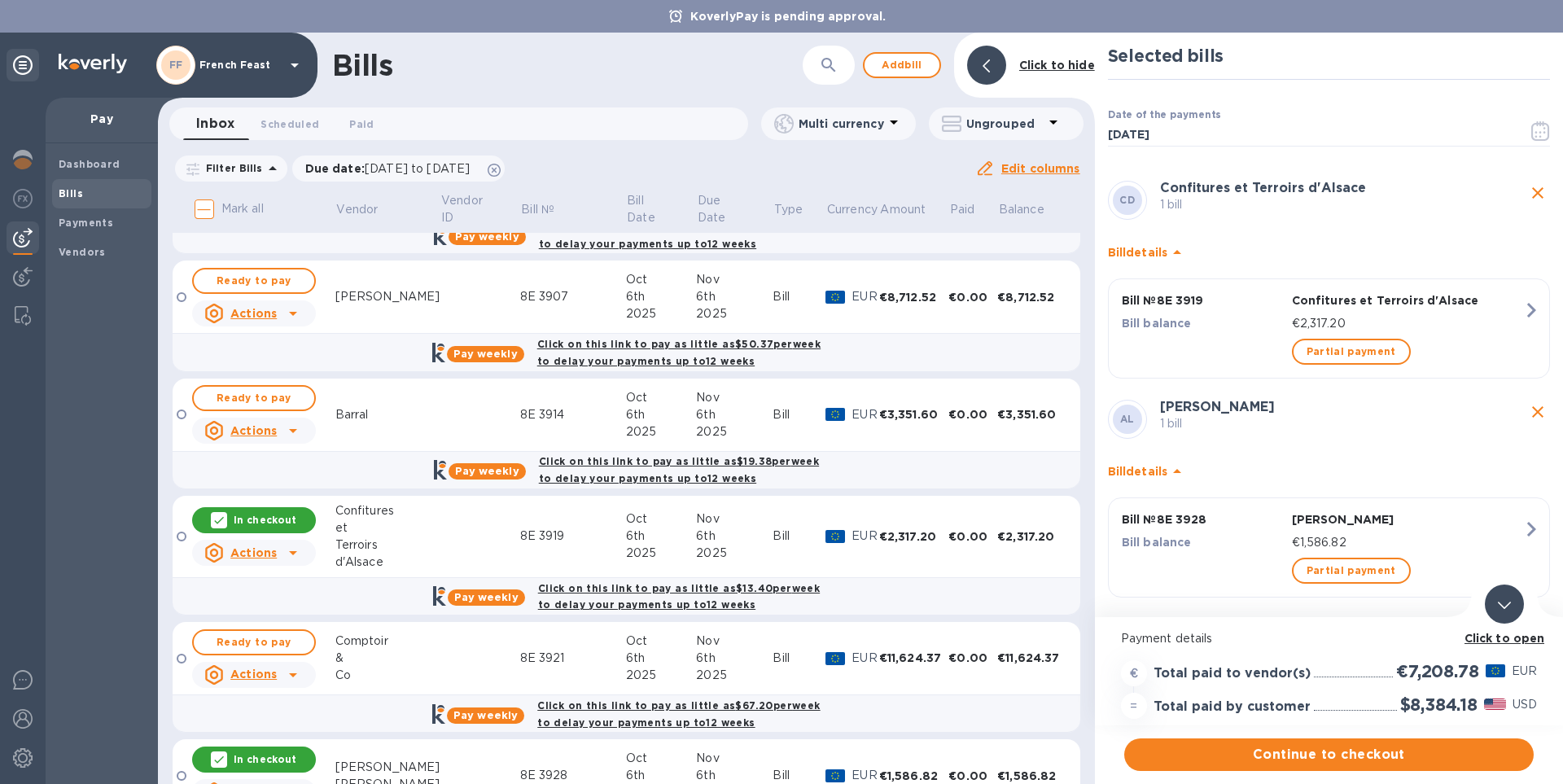
scroll to position [472, 0]
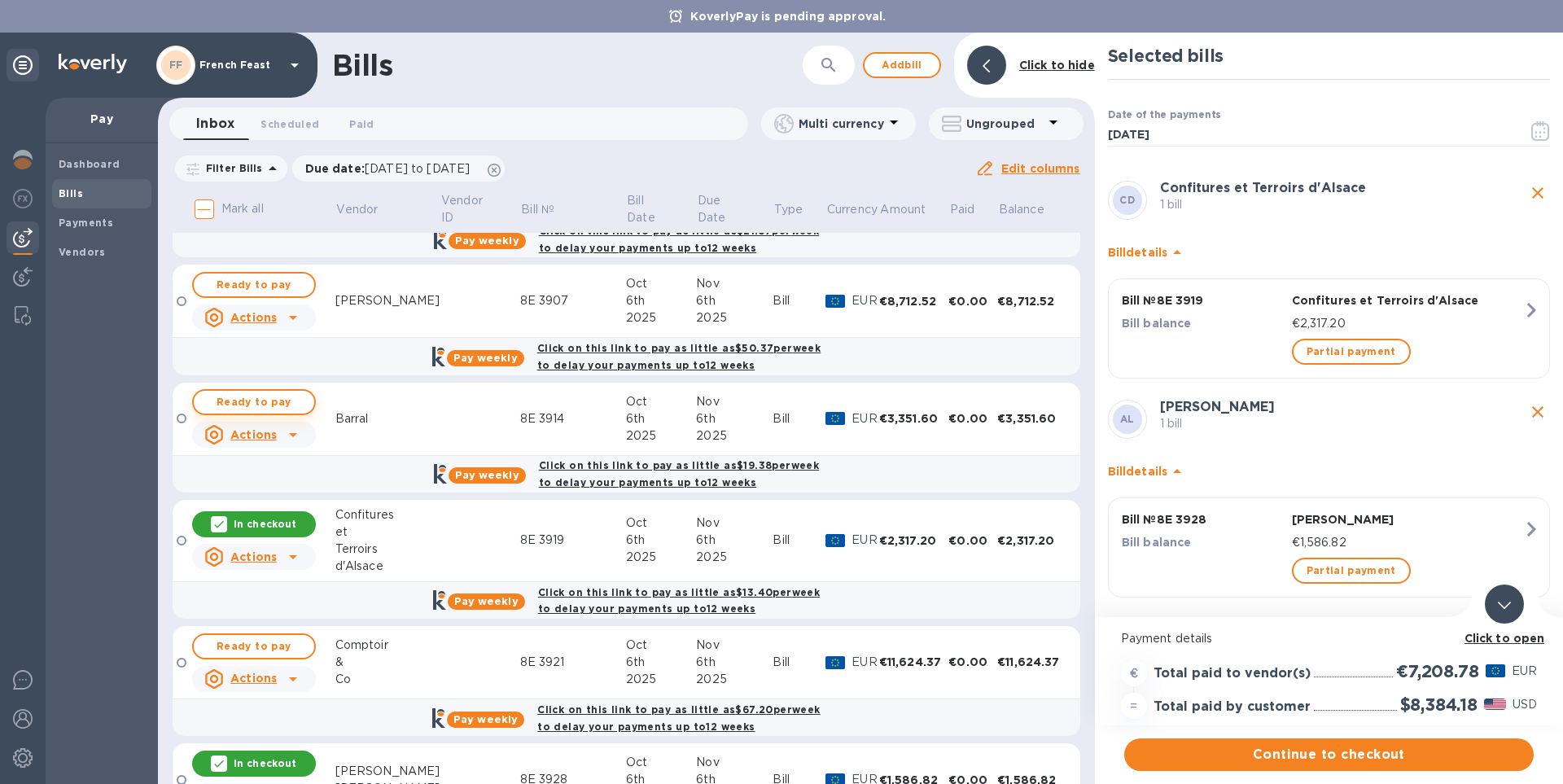
click at [230, 394] on span "Ready to pay" at bounding box center [254, 402] width 94 height 19
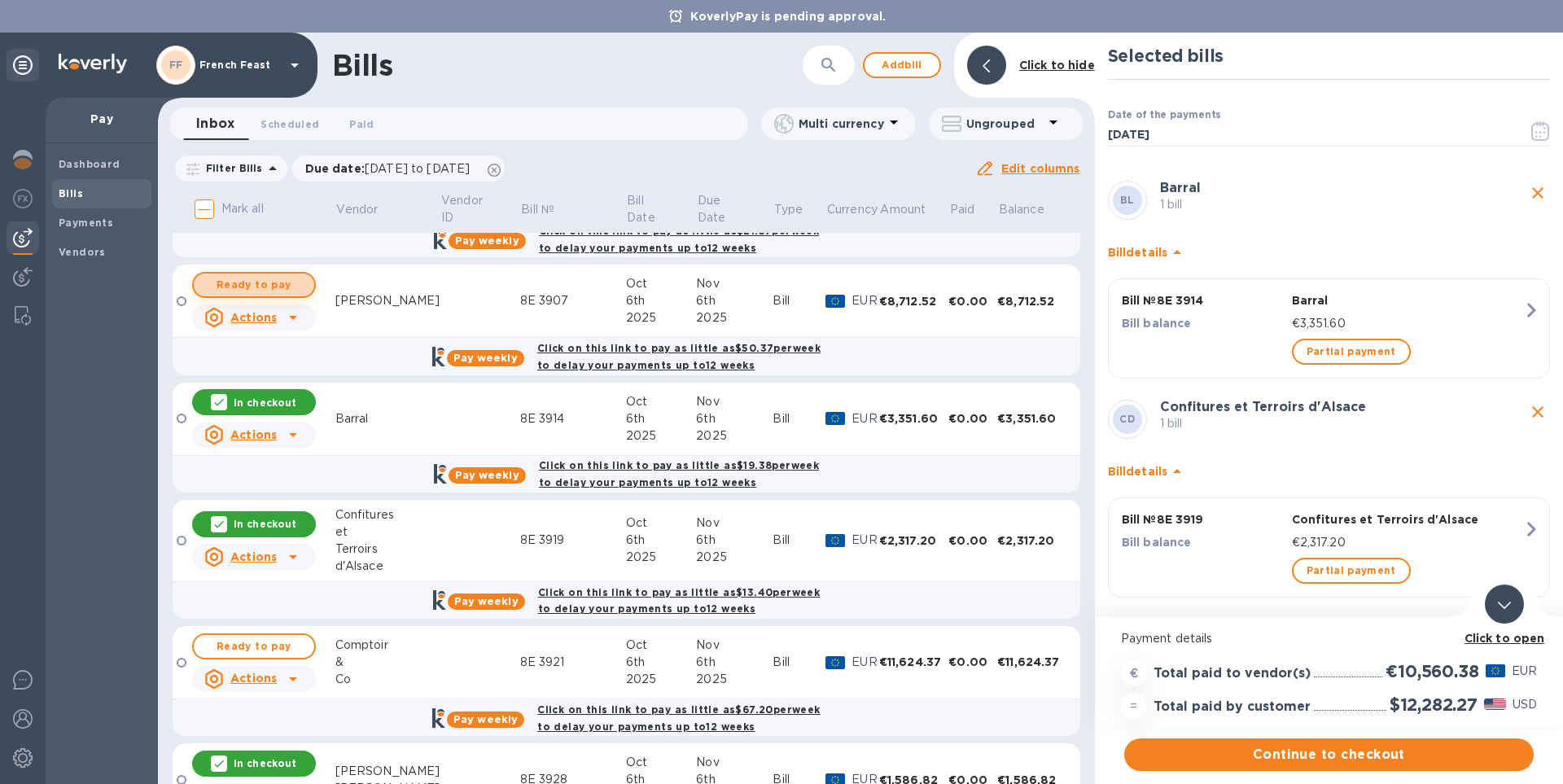
click at [256, 285] on span "Ready to pay" at bounding box center [254, 284] width 94 height 19
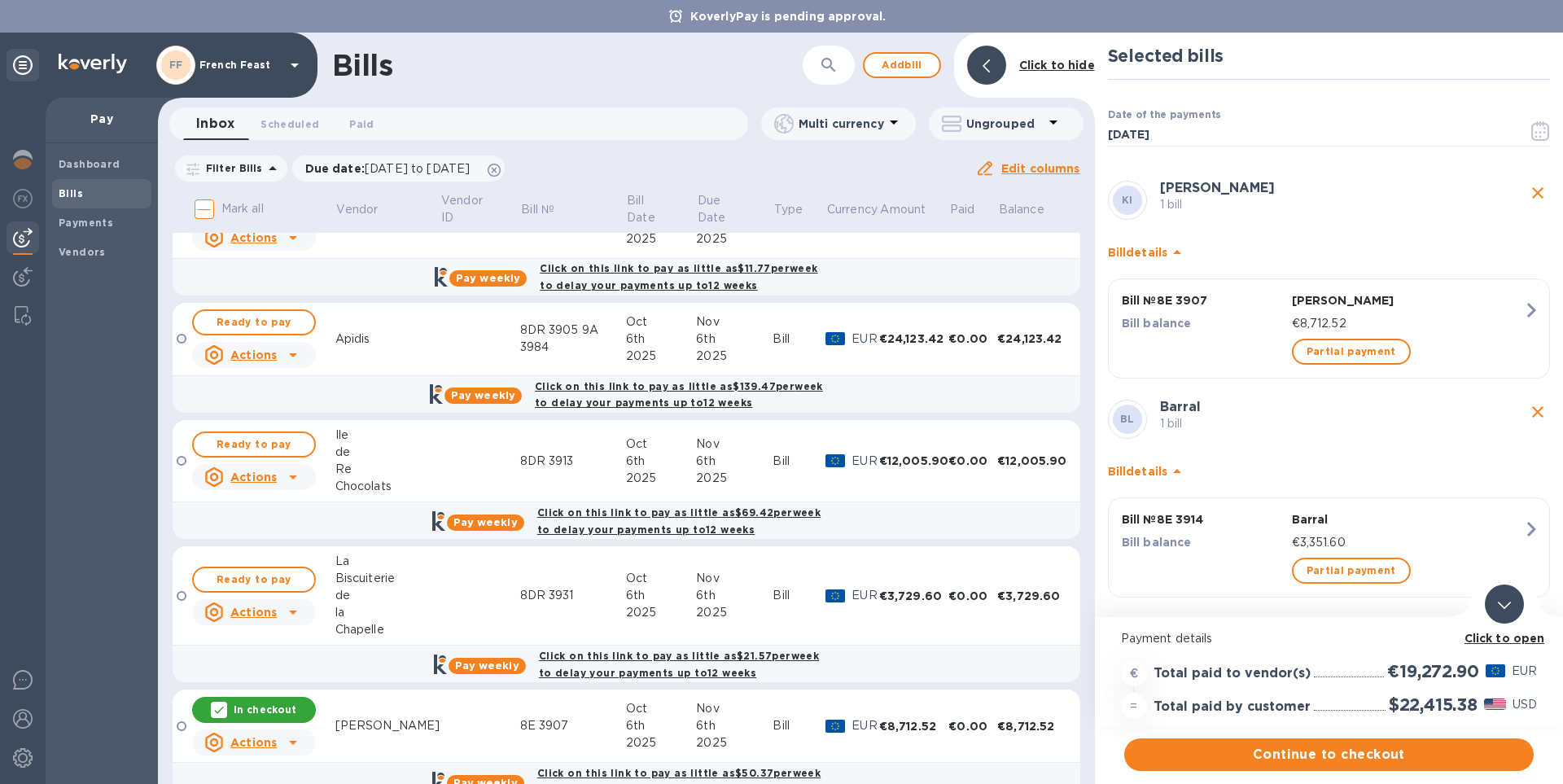
scroll to position [45, 0]
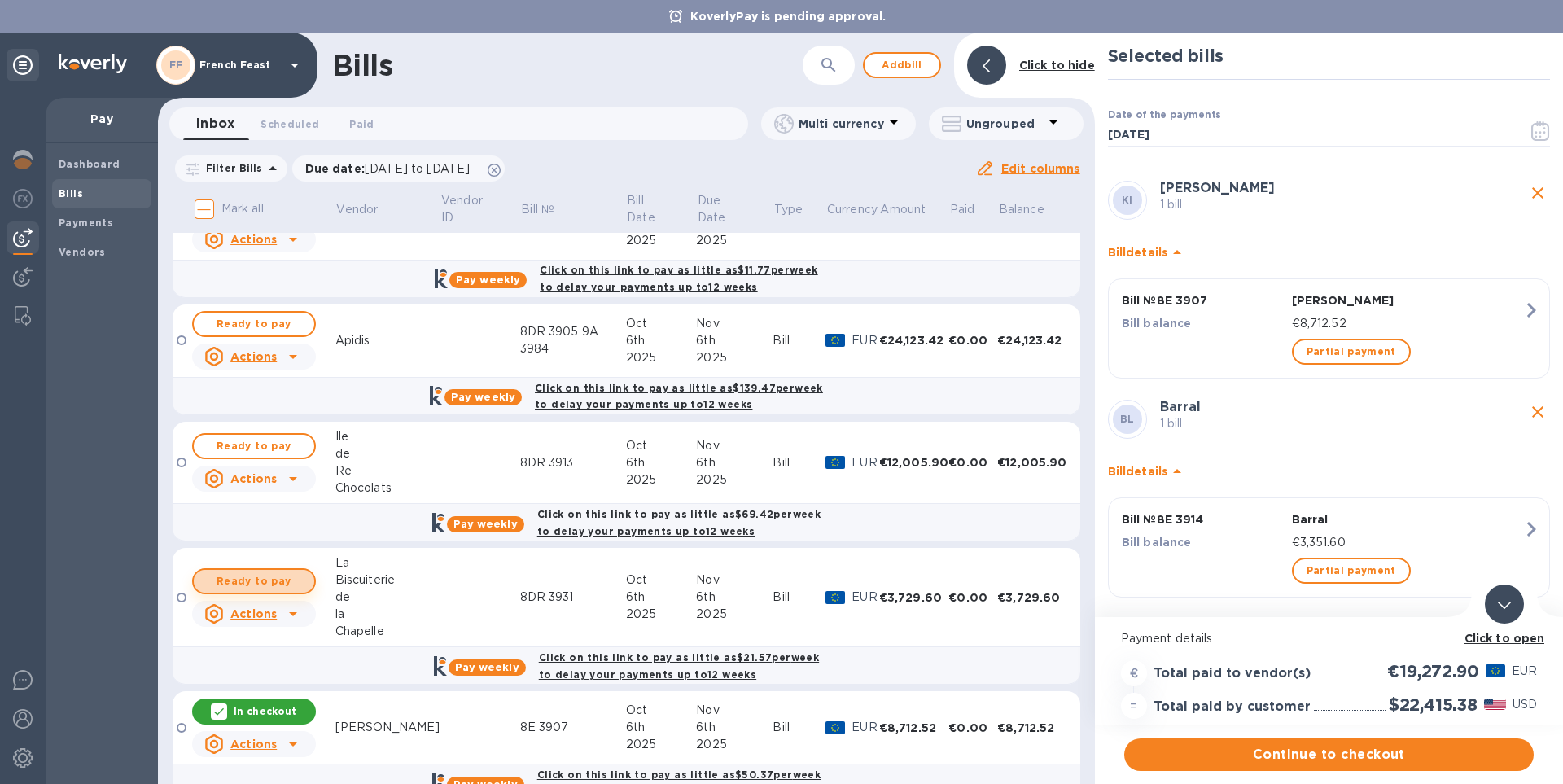
click at [244, 572] on button "Ready to pay" at bounding box center [254, 581] width 124 height 26
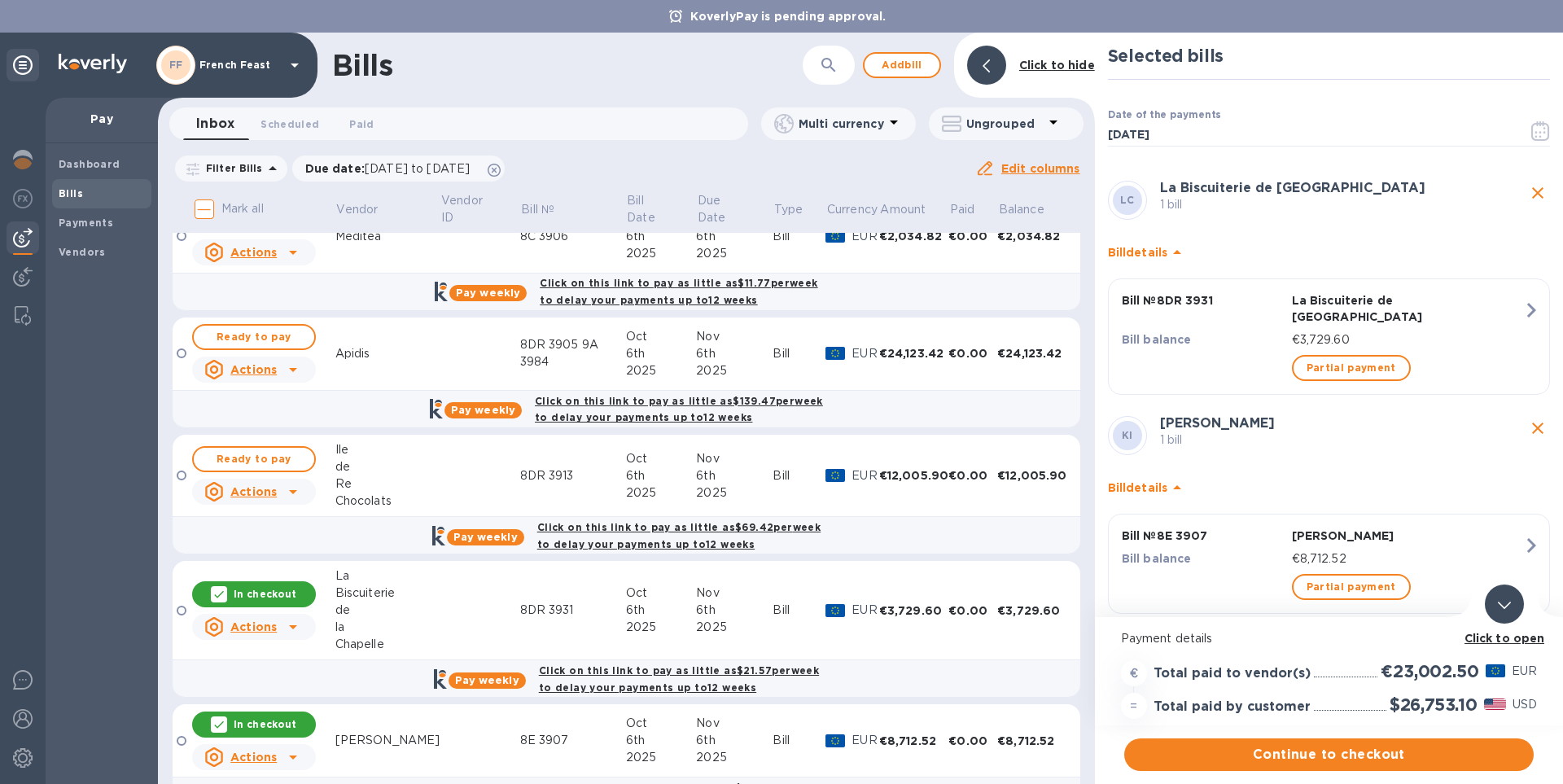
scroll to position [0, 0]
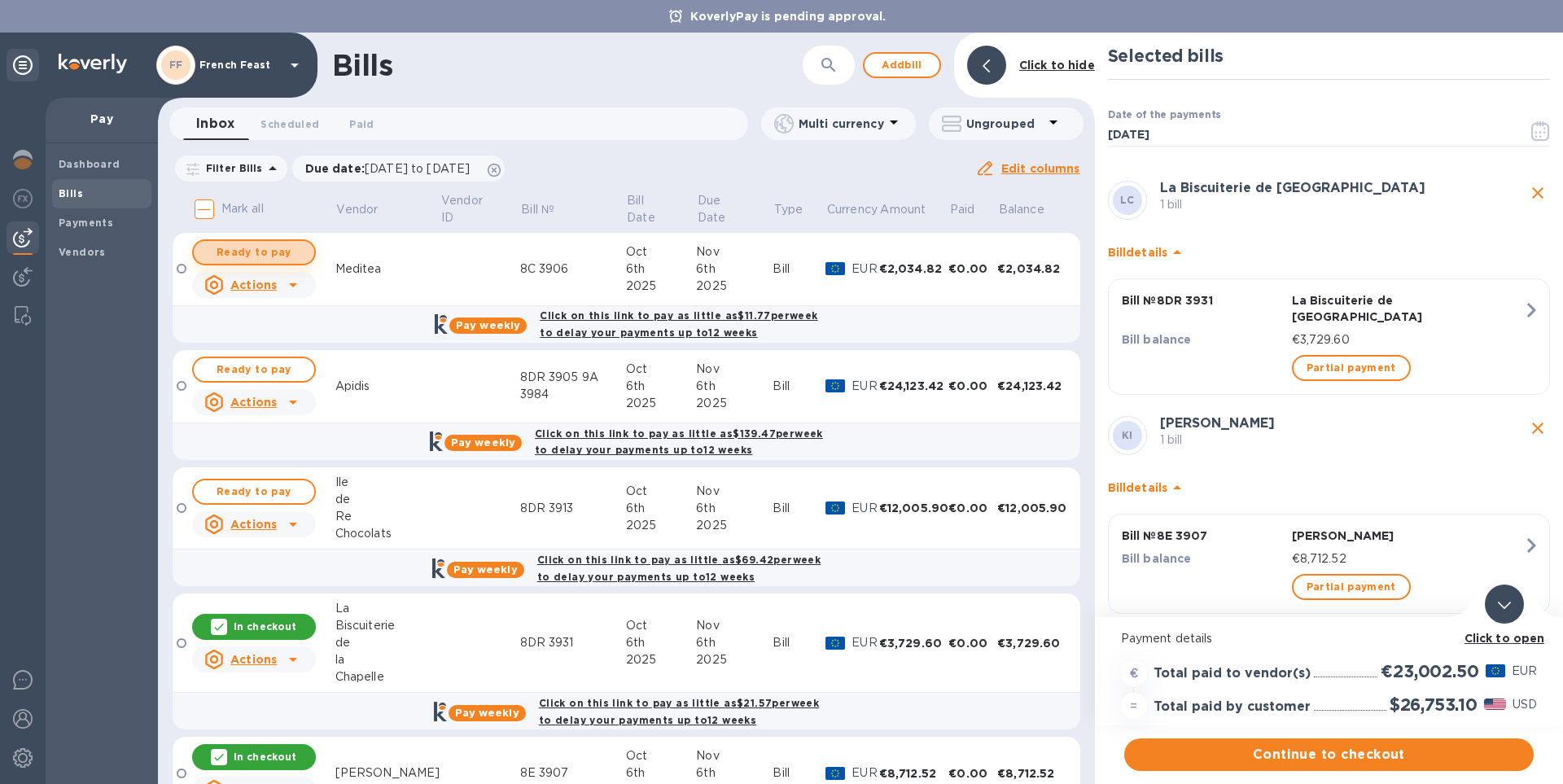
click at [277, 251] on span "Ready to pay" at bounding box center [254, 252] width 94 height 19
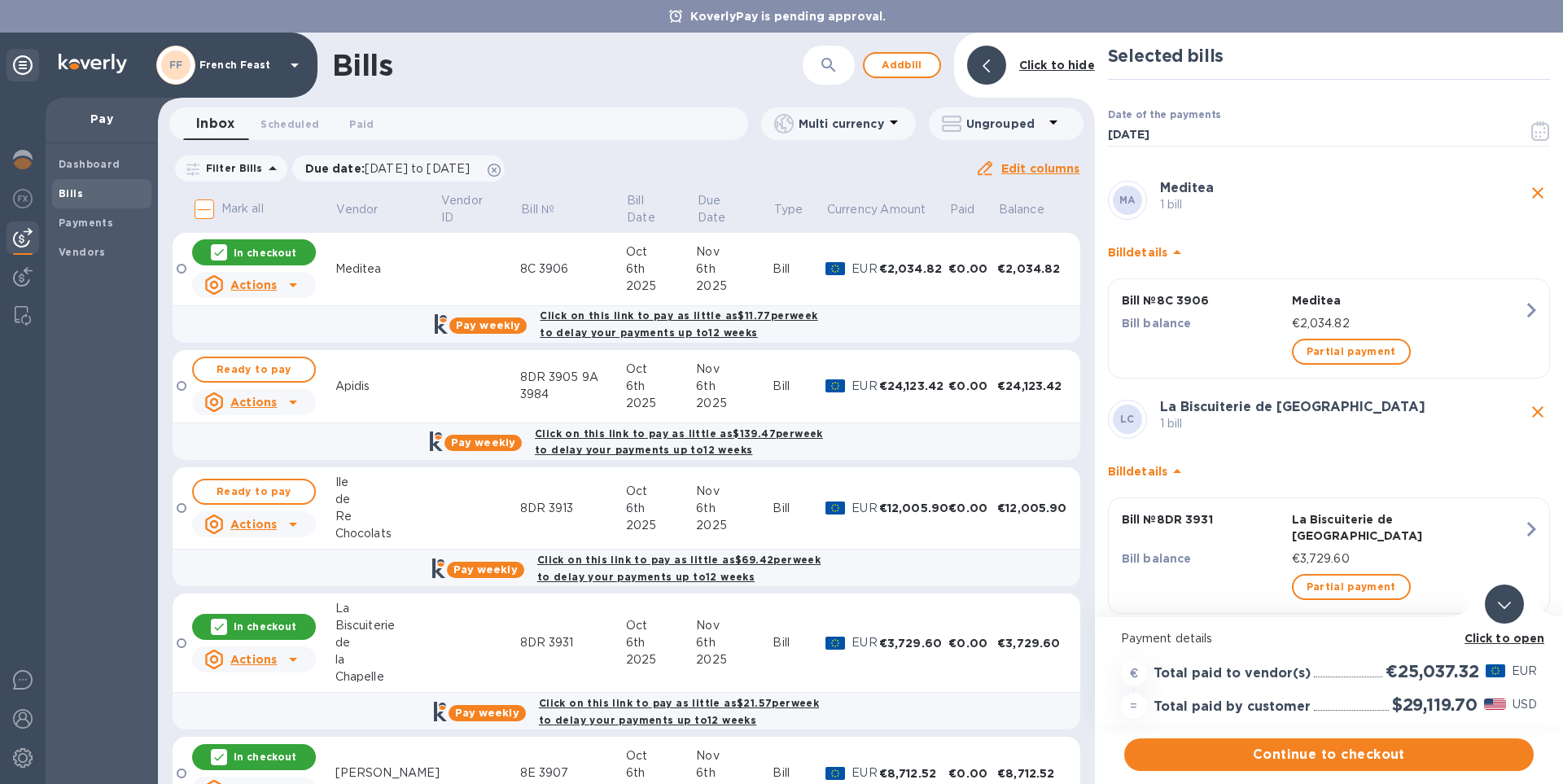
click at [1525, 635] on b "Click to open" at bounding box center [1504, 638] width 80 height 13
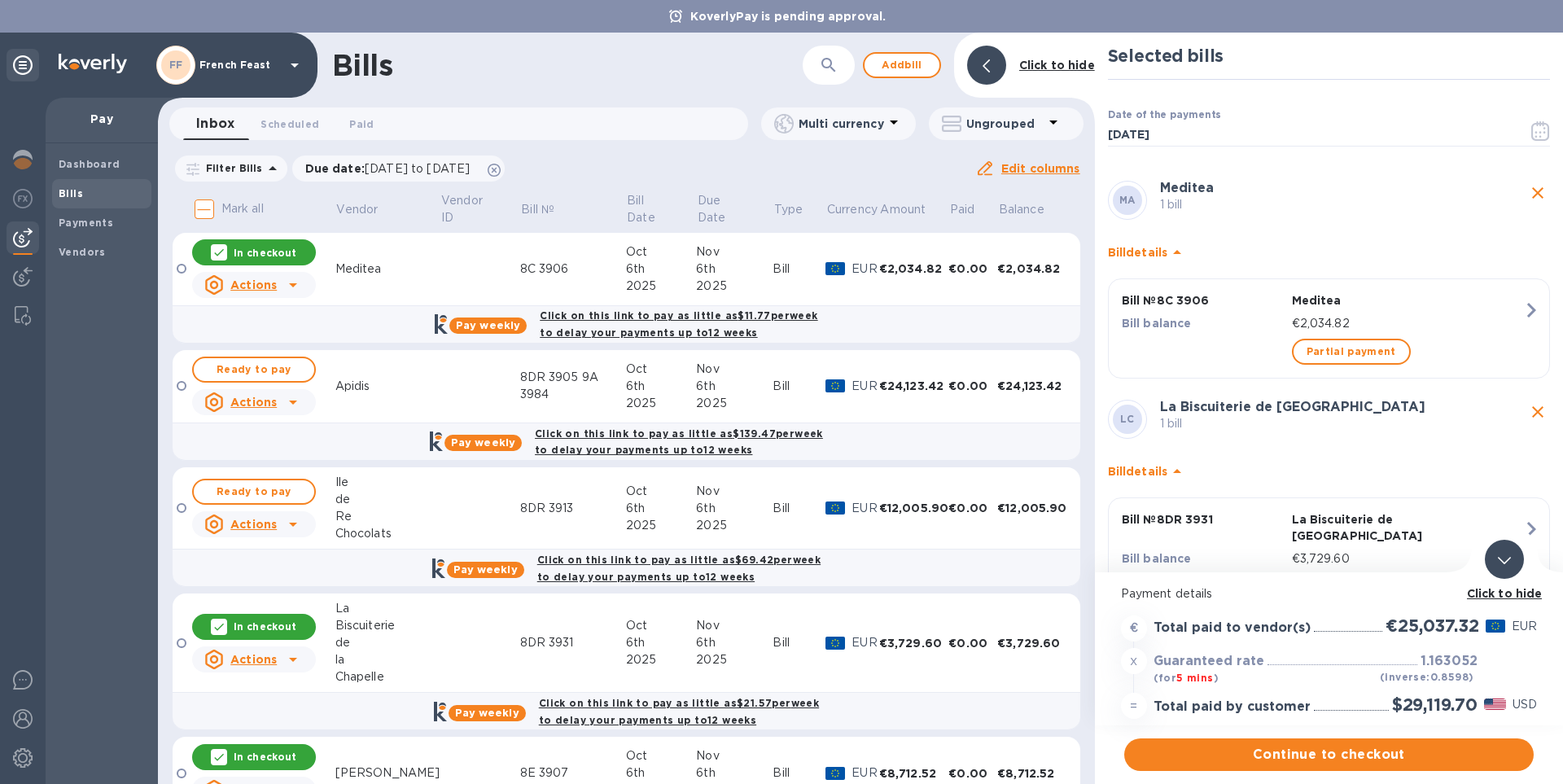
click at [1517, 592] on b "Click to hide" at bounding box center [1505, 593] width 76 height 13
